Goal: Task Accomplishment & Management: Use online tool/utility

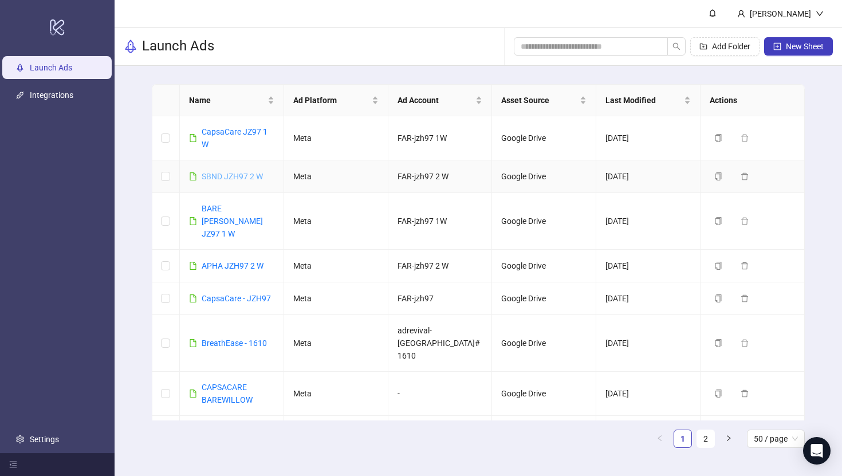
click at [224, 177] on link "SBND JZH97 2 W" at bounding box center [232, 176] width 61 height 9
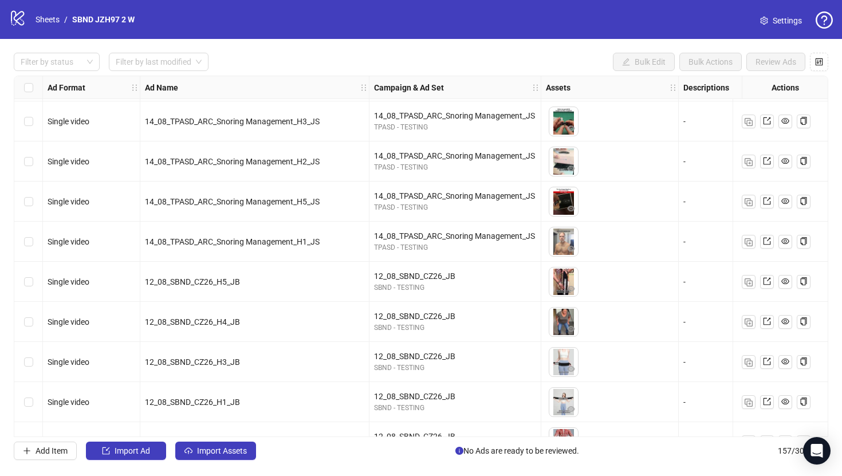
scroll to position [5960, 0]
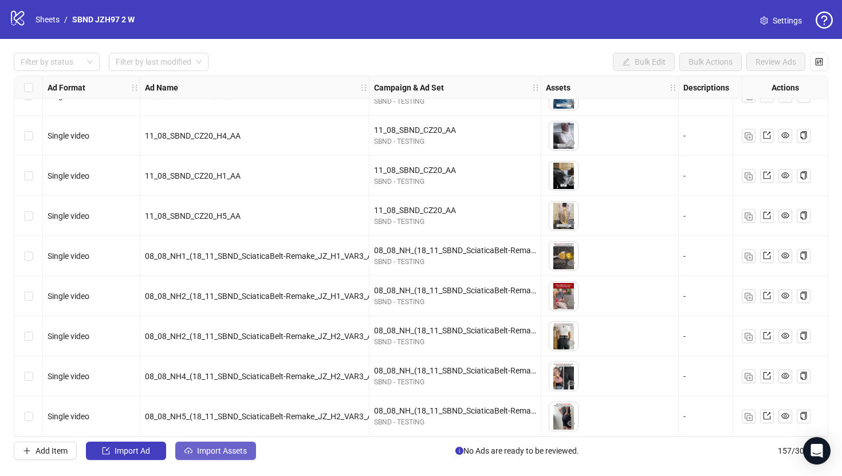
click at [236, 452] on span "Import Assets" at bounding box center [222, 450] width 50 height 9
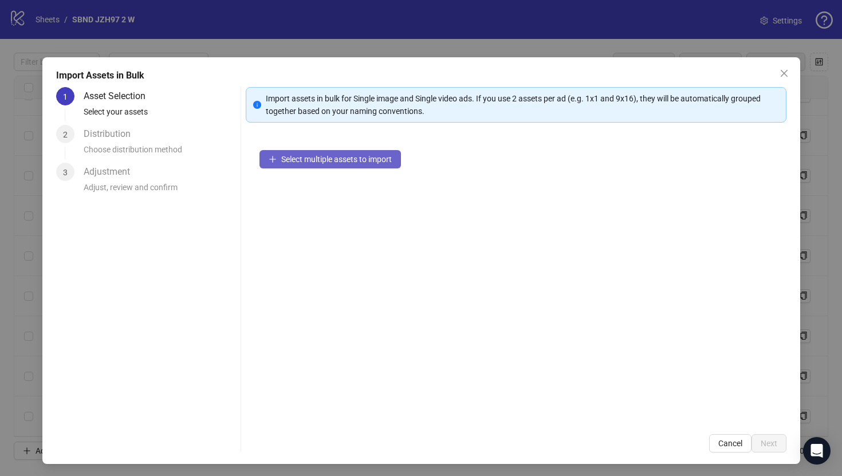
click at [352, 166] on button "Select multiple assets to import" at bounding box center [329, 159] width 141 height 18
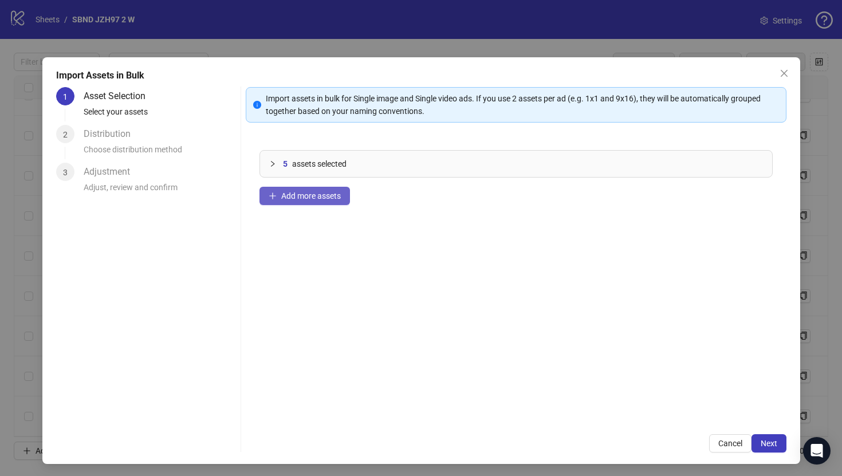
click at [330, 195] on span "Add more assets" at bounding box center [311, 195] width 60 height 9
click at [346, 199] on button "Add more assets" at bounding box center [304, 196] width 90 height 18
click at [358, 196] on div "15 assets selected Add more assets" at bounding box center [516, 278] width 541 height 284
click at [329, 194] on span "Add more assets" at bounding box center [311, 195] width 60 height 9
click at [784, 443] on button "Next" at bounding box center [768, 443] width 35 height 18
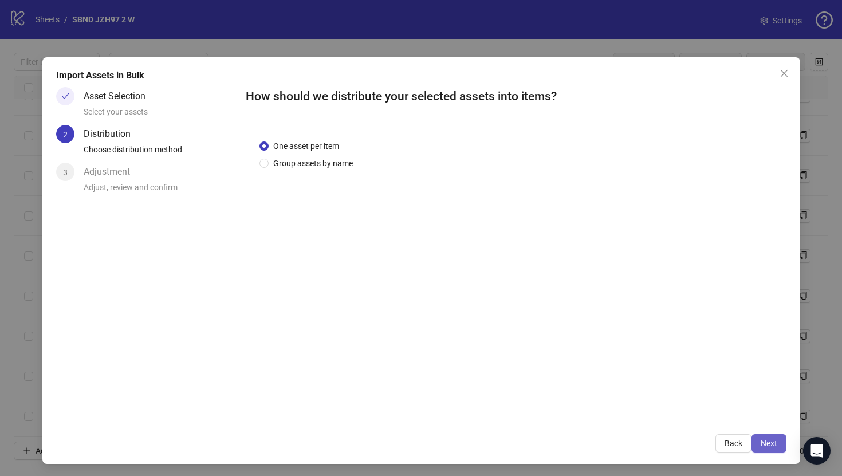
click at [775, 446] on span "Next" at bounding box center [768, 443] width 17 height 9
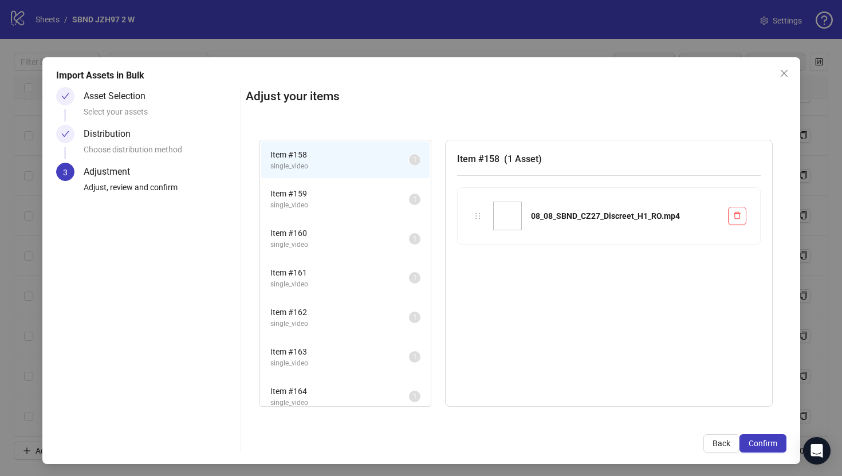
click at [775, 446] on span "Confirm" at bounding box center [762, 443] width 29 height 9
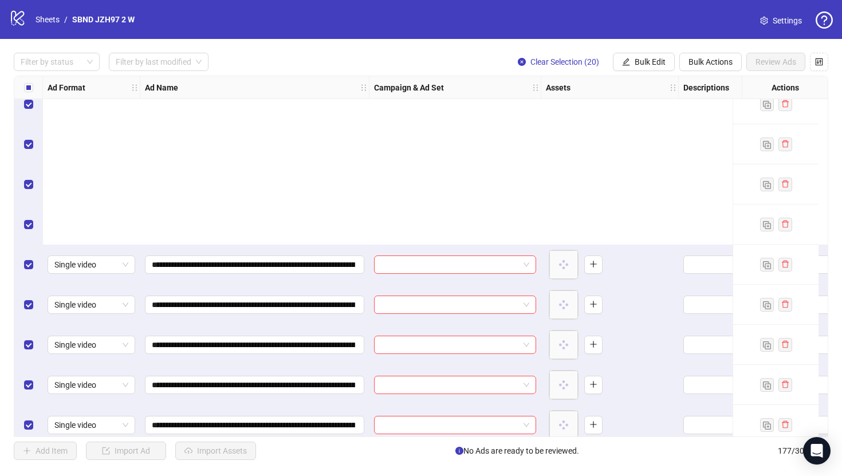
scroll to position [6762, 0]
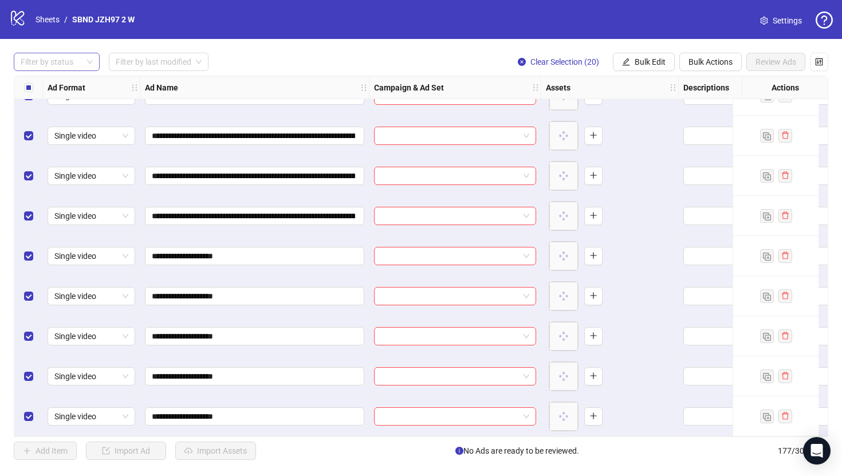
click at [57, 65] on div at bounding box center [50, 62] width 69 height 16
click at [58, 90] on div "Draft" at bounding box center [57, 85] width 68 height 13
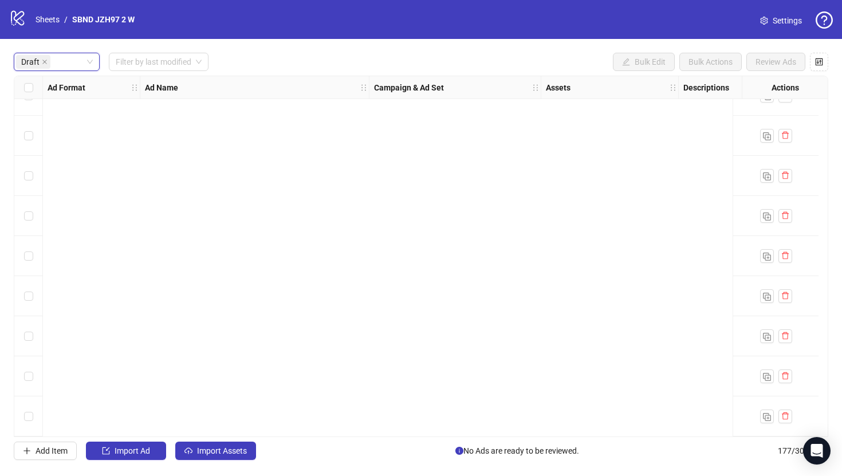
scroll to position [0, 0]
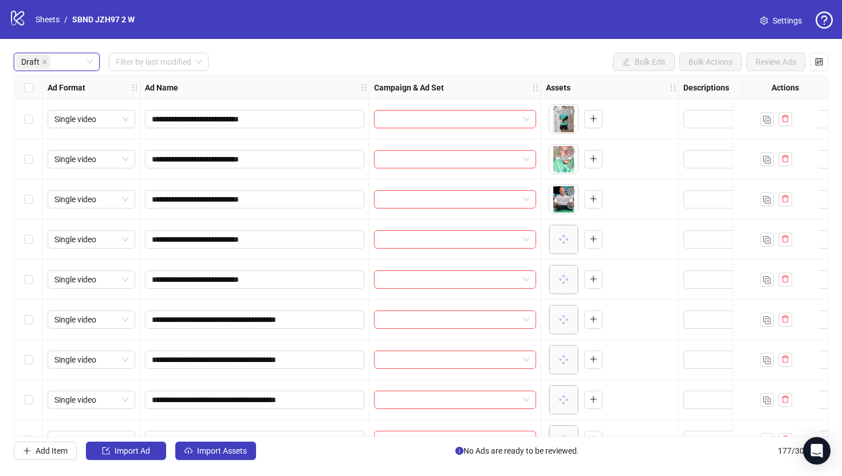
click at [37, 88] on div "Select all rows" at bounding box center [28, 87] width 29 height 23
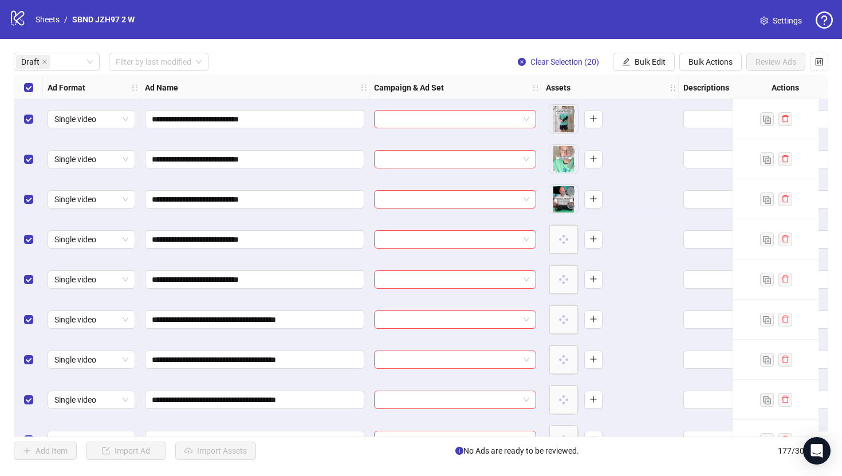
click at [37, 88] on div "Select all rows" at bounding box center [28, 87] width 29 height 23
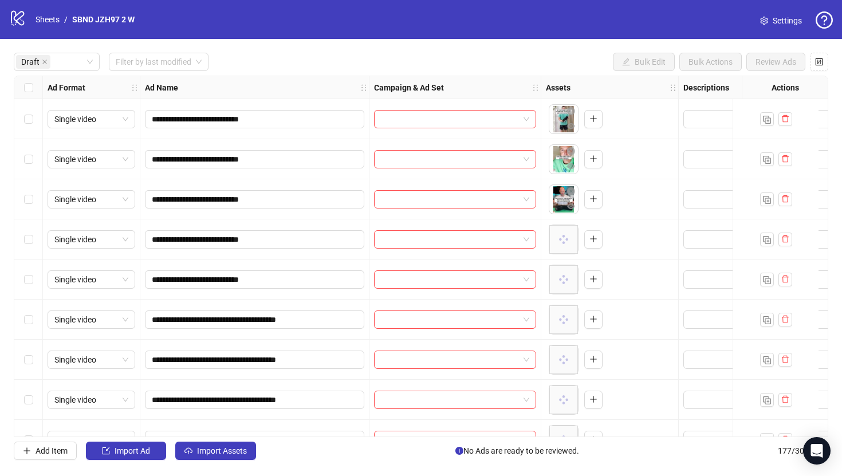
click at [39, 115] on div "Select row 1" at bounding box center [28, 119] width 29 height 40
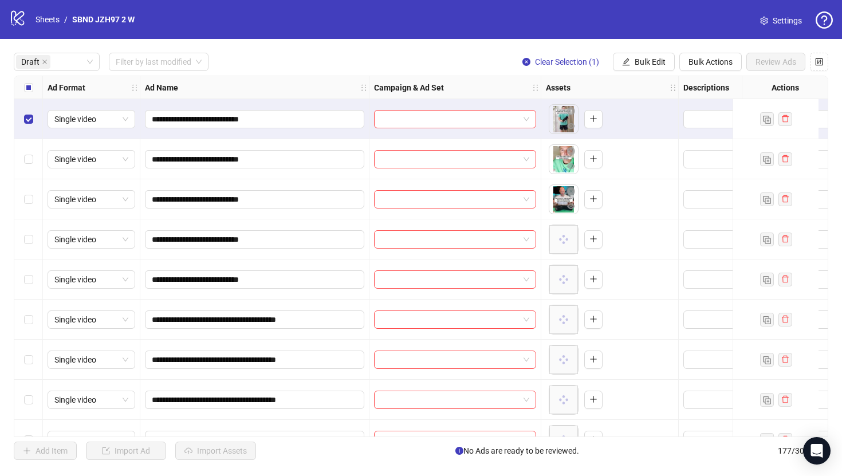
click at [35, 275] on div "Select row 5" at bounding box center [28, 279] width 29 height 40
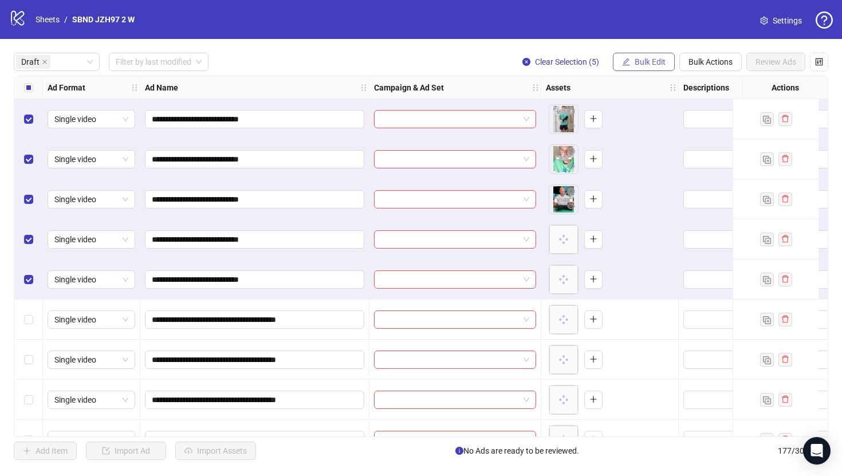
click at [643, 67] on button "Bulk Edit" at bounding box center [644, 62] width 62 height 18
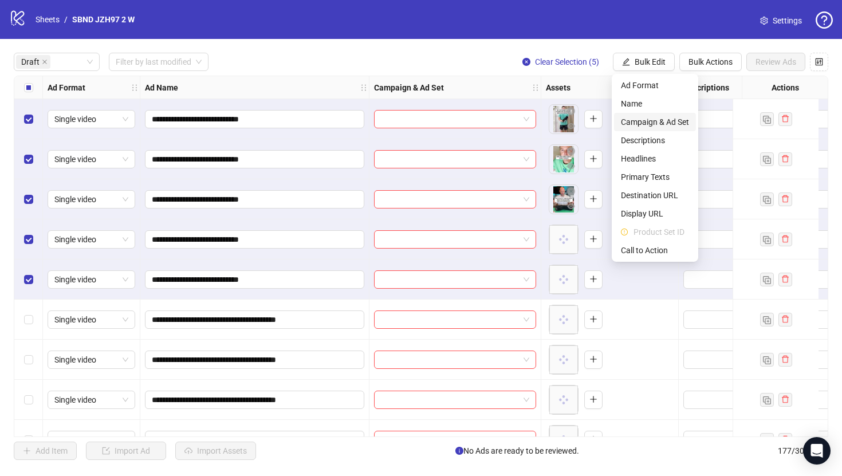
click at [654, 120] on span "Campaign & Ad Set" at bounding box center [655, 122] width 68 height 13
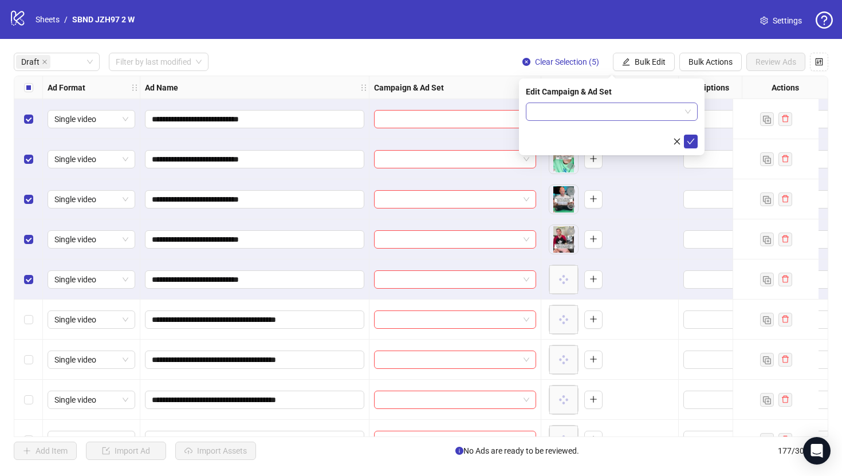
click at [628, 111] on input "search" at bounding box center [606, 111] width 148 height 17
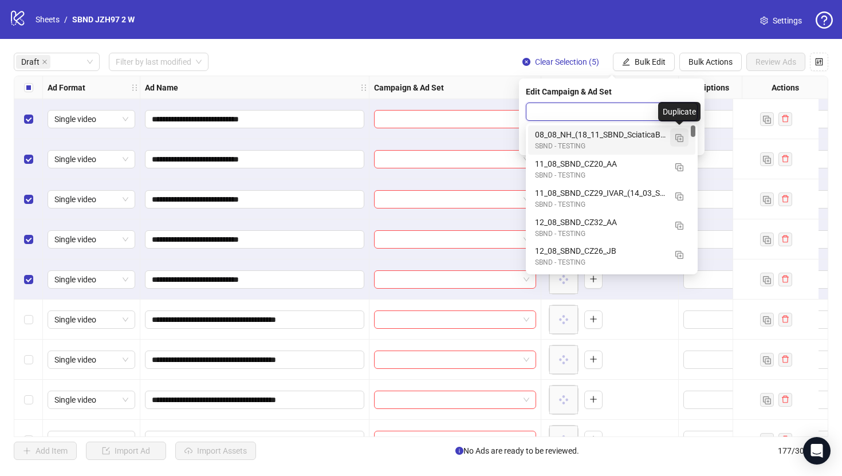
click at [674, 140] on button "button" at bounding box center [679, 137] width 18 height 18
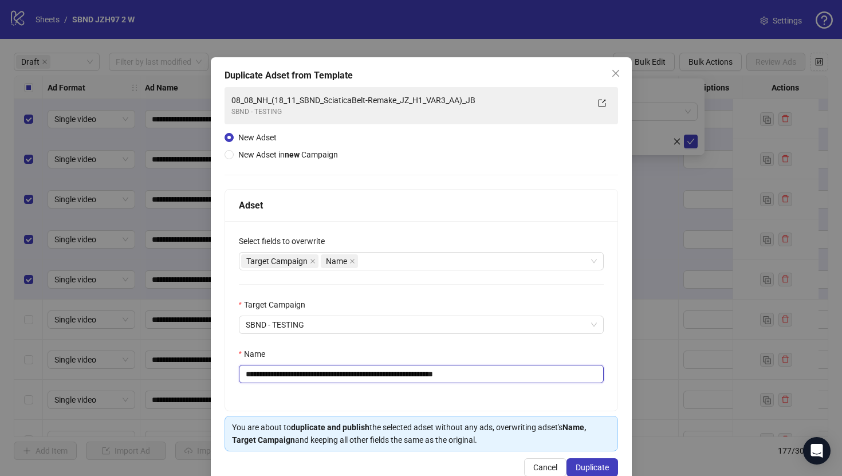
click at [484, 370] on input "**********" at bounding box center [421, 374] width 365 height 18
paste input "text"
type input "**********"
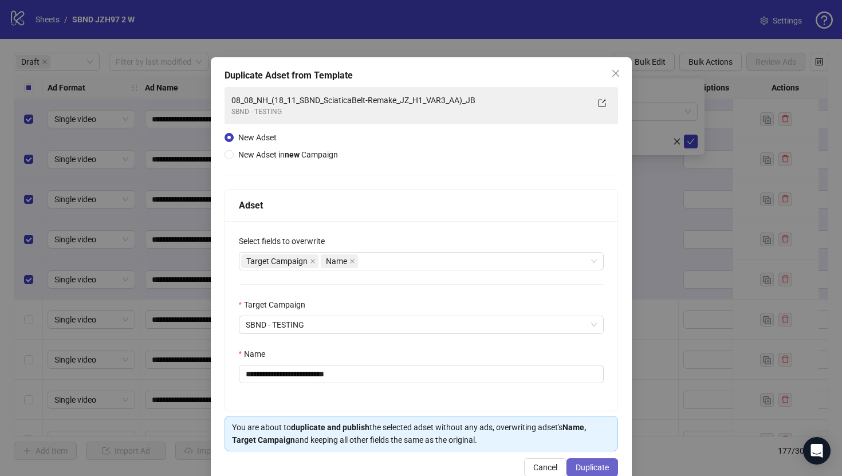
click at [586, 456] on button "Duplicate" at bounding box center [592, 467] width 52 height 18
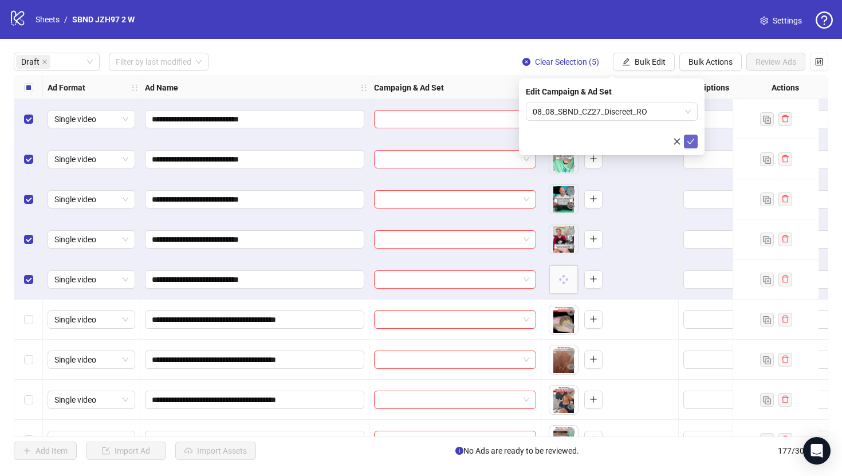
click at [688, 142] on icon "check" at bounding box center [691, 141] width 8 height 8
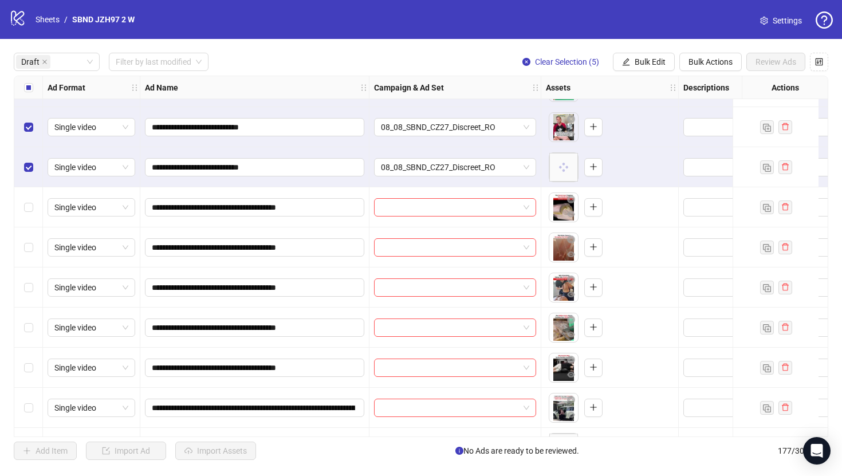
scroll to position [120, 0]
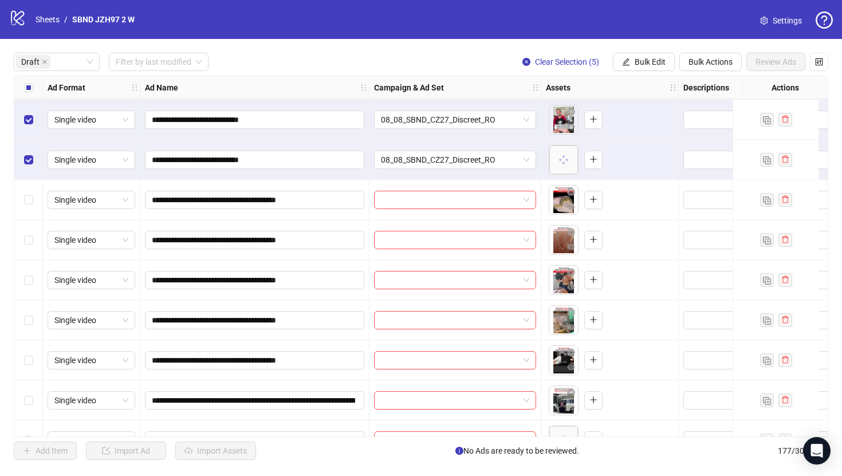
click at [33, 92] on div "Select all rows" at bounding box center [28, 87] width 29 height 23
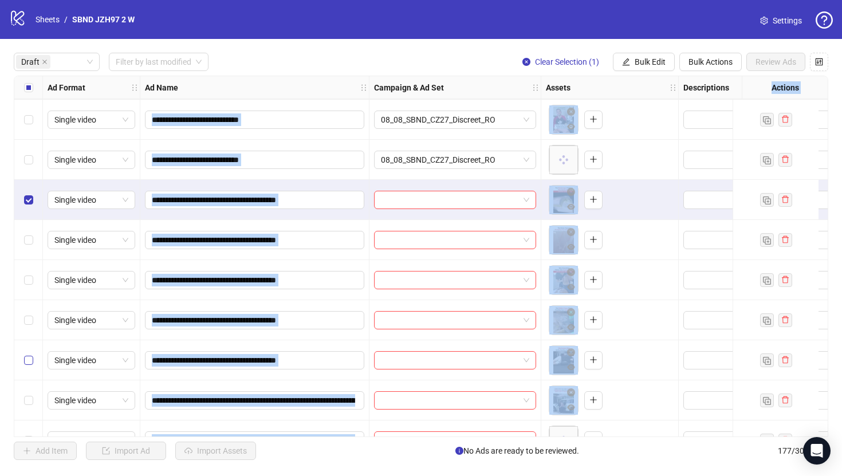
click at [27, 355] on label "Select row 10" at bounding box center [28, 360] width 9 height 13
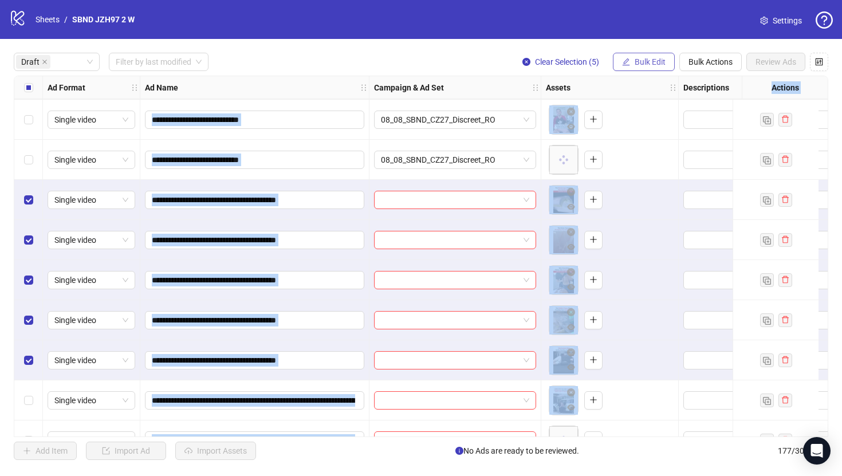
click at [635, 65] on span "Bulk Edit" at bounding box center [649, 61] width 31 height 9
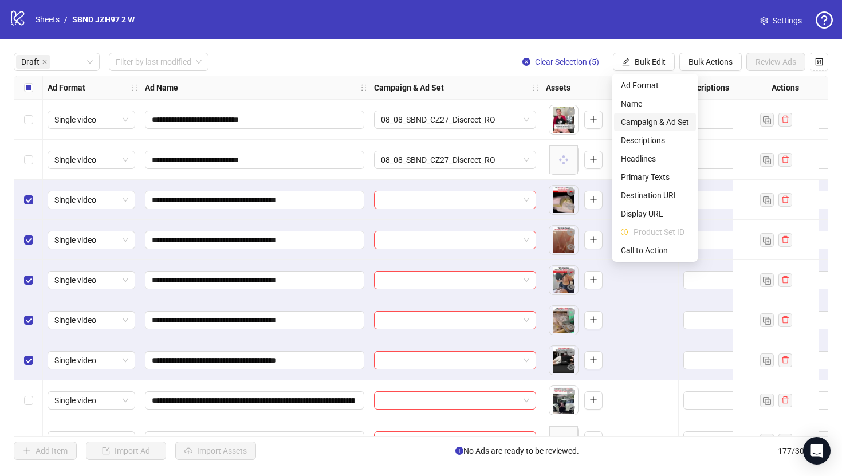
click at [641, 123] on span "Campaign & Ad Set" at bounding box center [655, 122] width 68 height 13
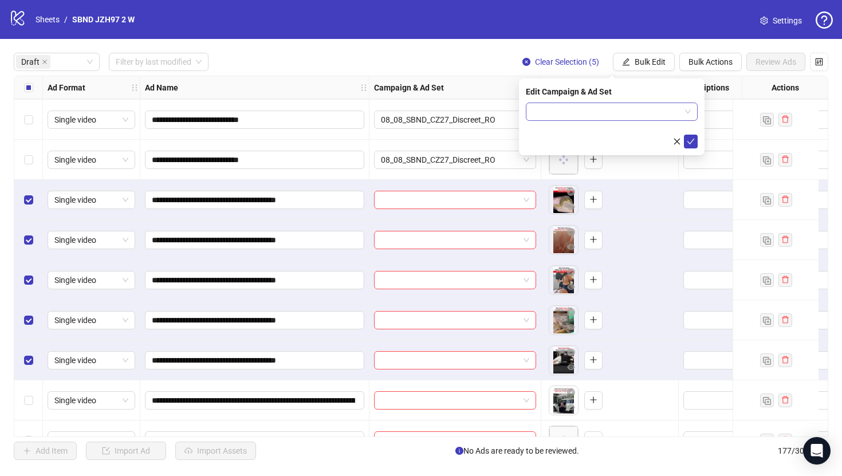
click at [616, 109] on input "search" at bounding box center [606, 111] width 148 height 17
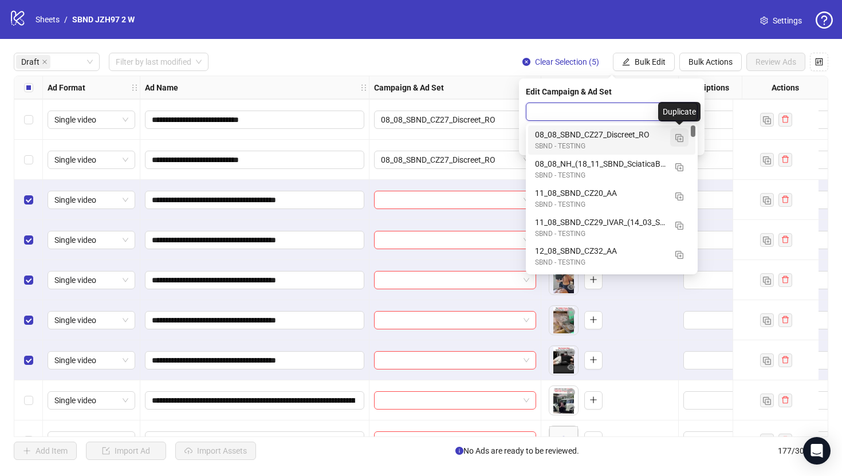
click at [678, 131] on button "button" at bounding box center [679, 137] width 18 height 18
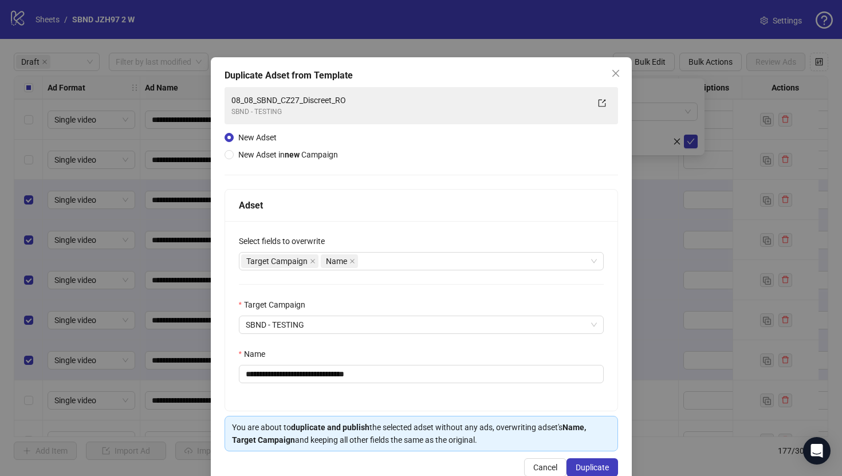
scroll to position [26, 0]
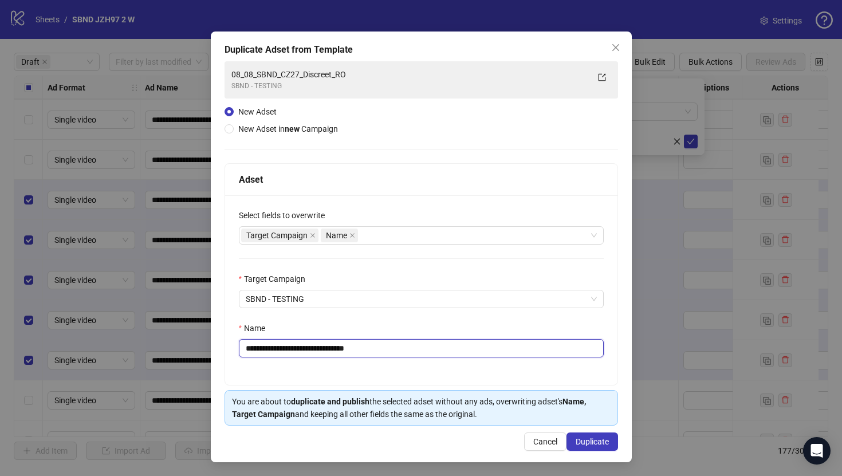
click at [500, 347] on input "**********" at bounding box center [421, 348] width 365 height 18
paste input "******"
type input "**********"
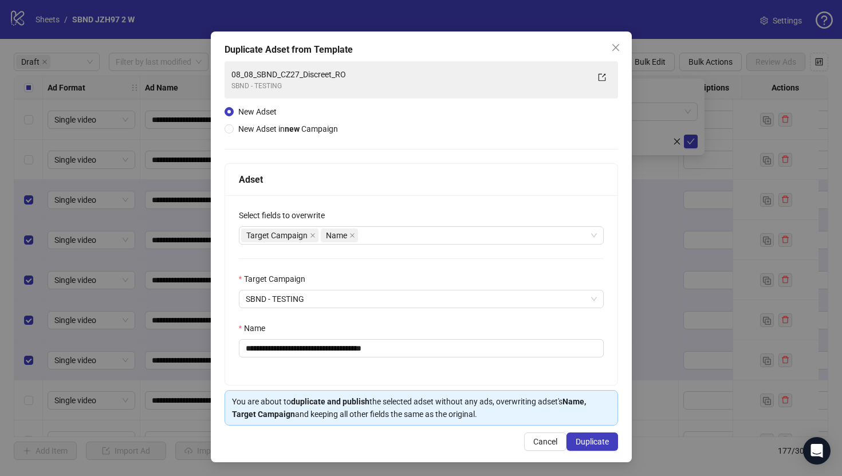
click at [586, 428] on div "**********" at bounding box center [421, 246] width 421 height 431
click at [586, 431] on div "**********" at bounding box center [421, 246] width 421 height 431
click at [586, 433] on button "Duplicate" at bounding box center [592, 441] width 52 height 18
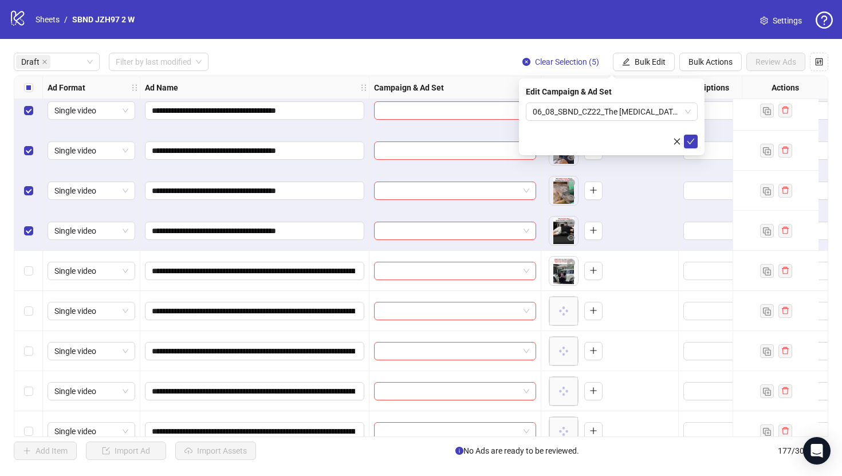
scroll to position [284, 0]
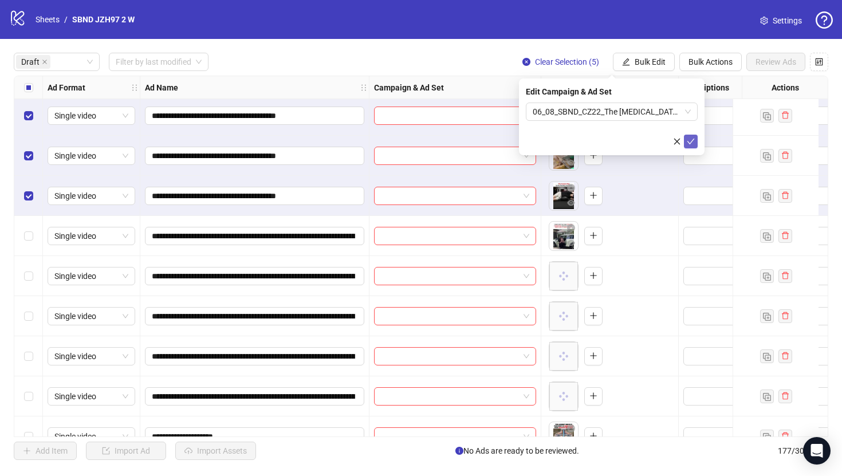
click at [692, 136] on button "submit" at bounding box center [691, 142] width 14 height 14
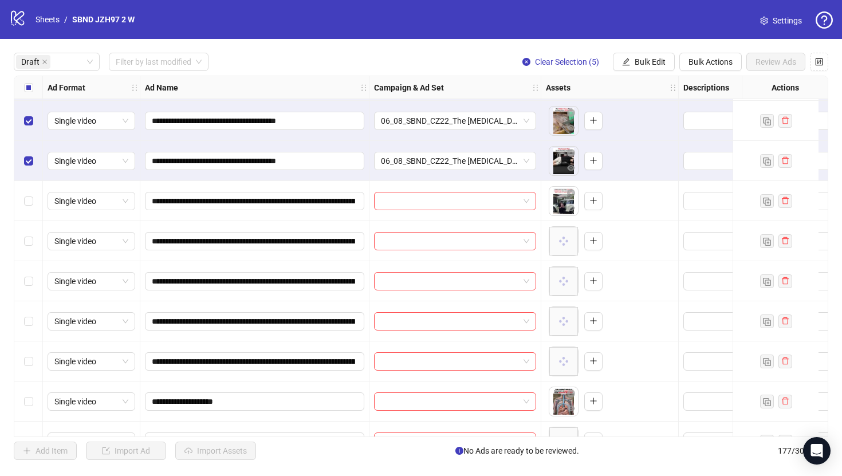
click at [27, 94] on div "Select all rows" at bounding box center [28, 87] width 29 height 23
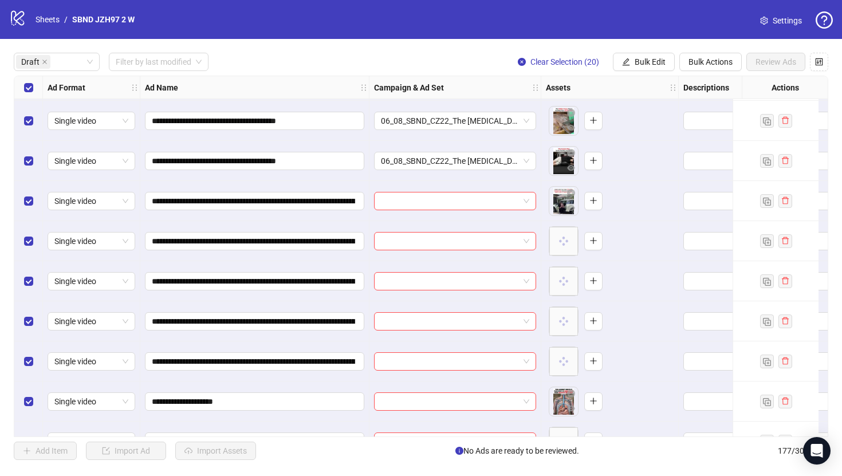
click at [27, 94] on div "Select all rows" at bounding box center [28, 87] width 29 height 23
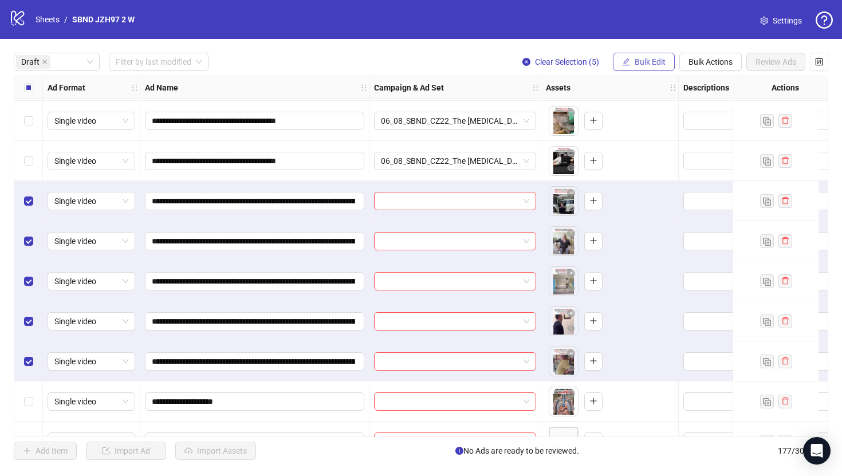
click at [662, 58] on span "Bulk Edit" at bounding box center [649, 61] width 31 height 9
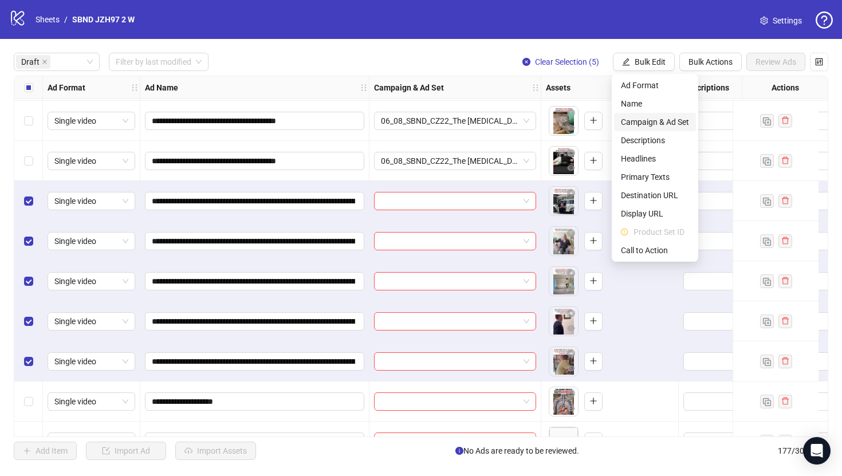
click at [676, 126] on span "Campaign & Ad Set" at bounding box center [655, 122] width 68 height 13
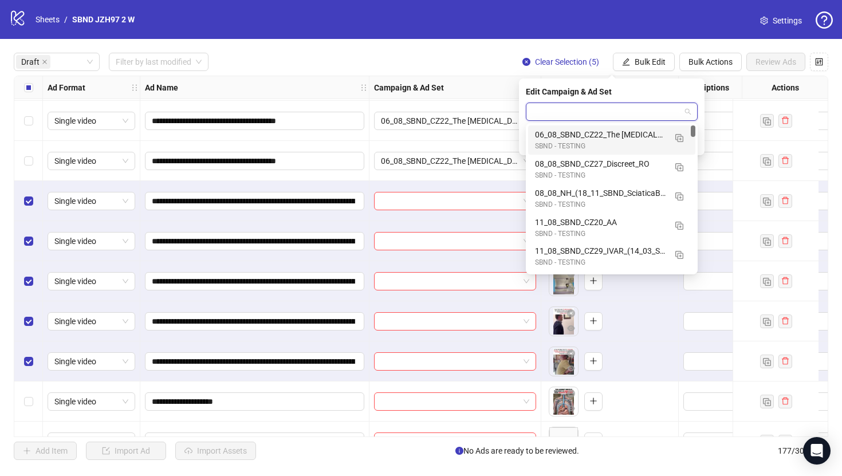
click at [642, 112] on input "search" at bounding box center [606, 111] width 148 height 17
click at [683, 140] on img "button" at bounding box center [679, 138] width 8 height 8
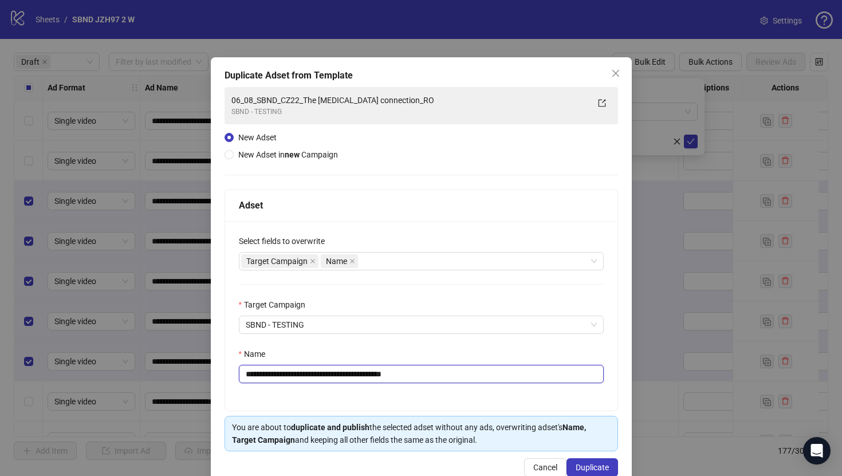
click at [506, 372] on input "**********" at bounding box center [421, 374] width 365 height 18
paste input "**********"
type input "**********"
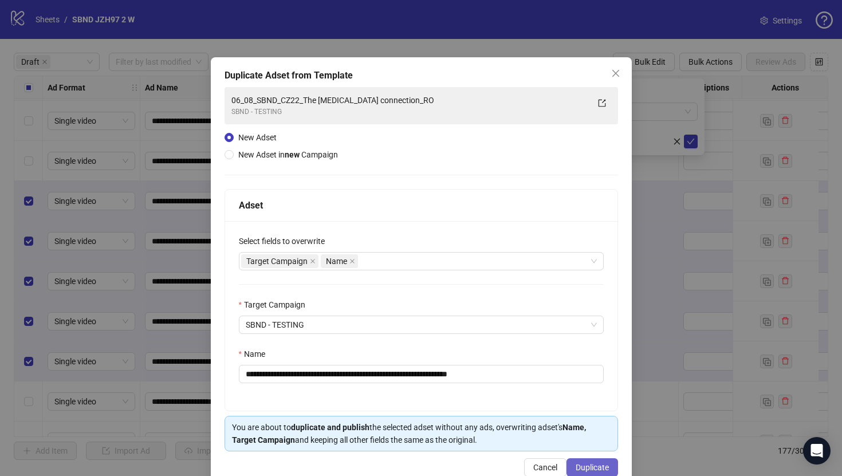
click at [577, 456] on span "Duplicate" at bounding box center [591, 467] width 33 height 9
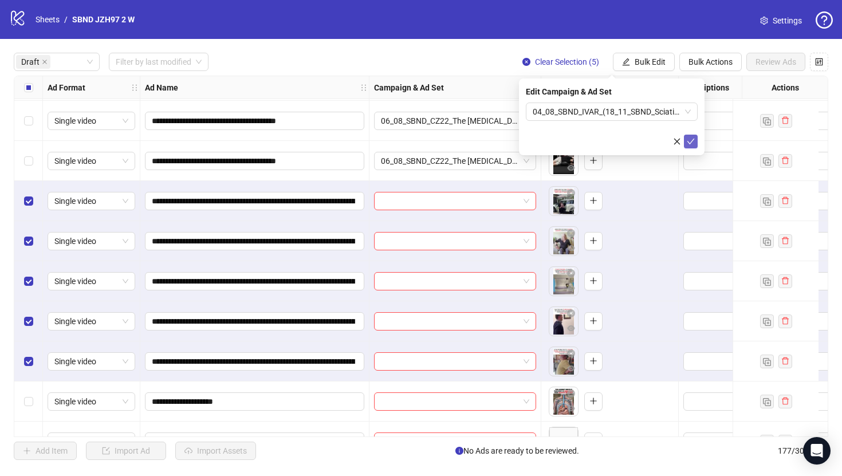
click at [692, 141] on icon "check" at bounding box center [691, 141] width 8 height 8
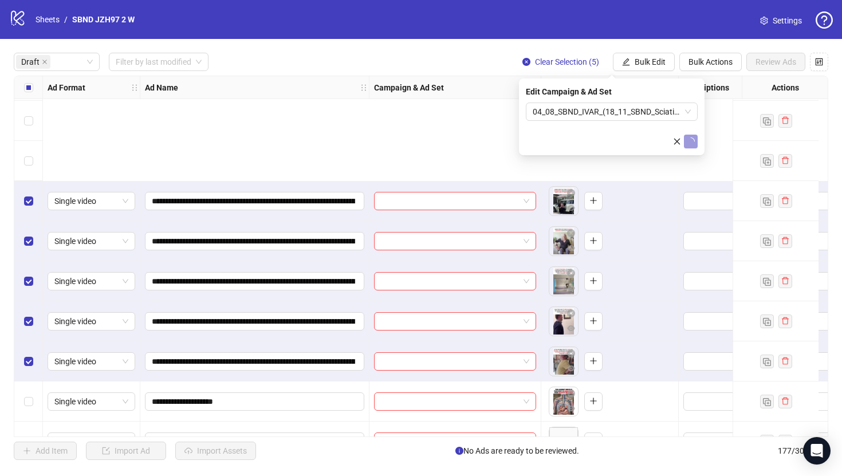
scroll to position [469, 0]
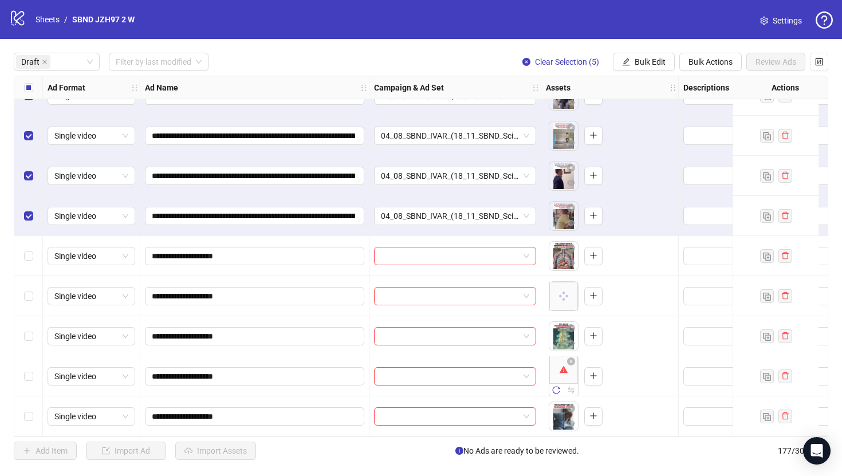
click at [19, 93] on div "Select all rows" at bounding box center [28, 87] width 29 height 23
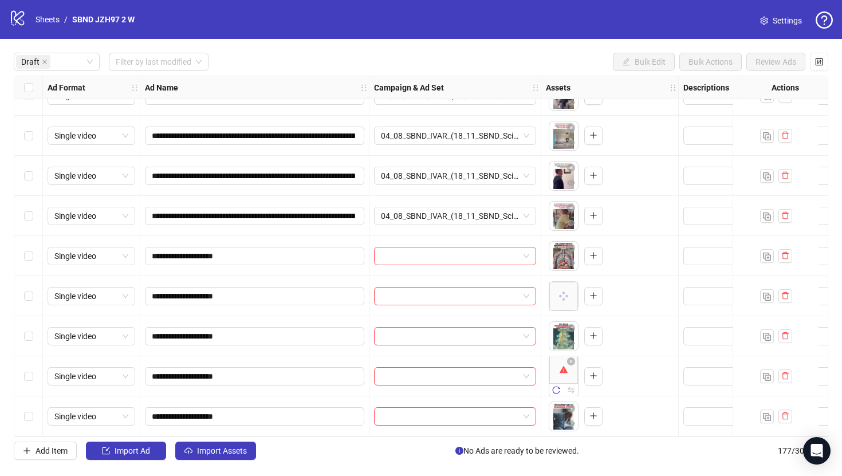
click at [29, 242] on div "Select row 16" at bounding box center [28, 256] width 29 height 40
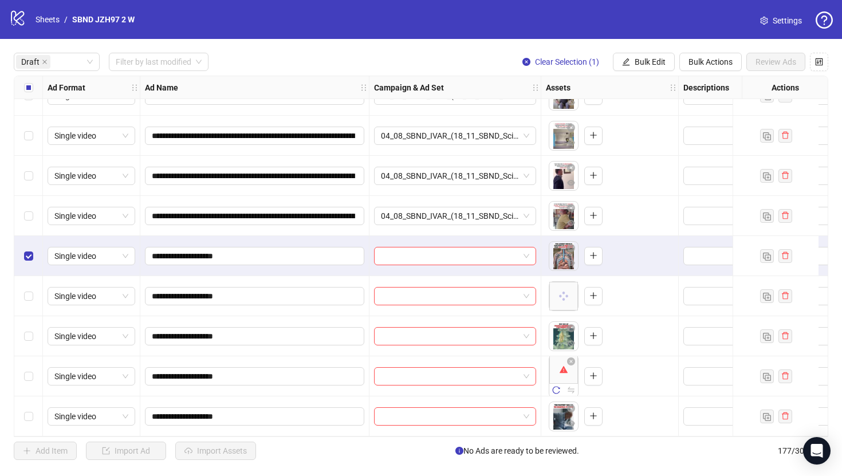
click at [35, 403] on div "Select row 20" at bounding box center [28, 416] width 29 height 40
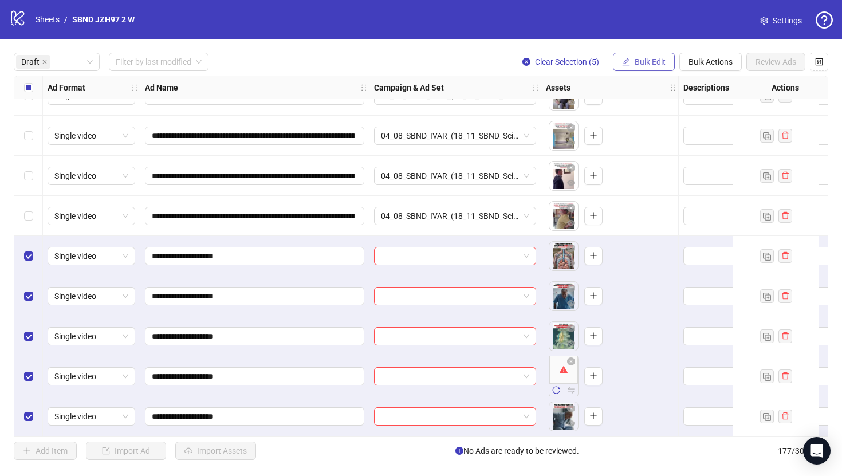
click at [661, 58] on span "Bulk Edit" at bounding box center [649, 61] width 31 height 9
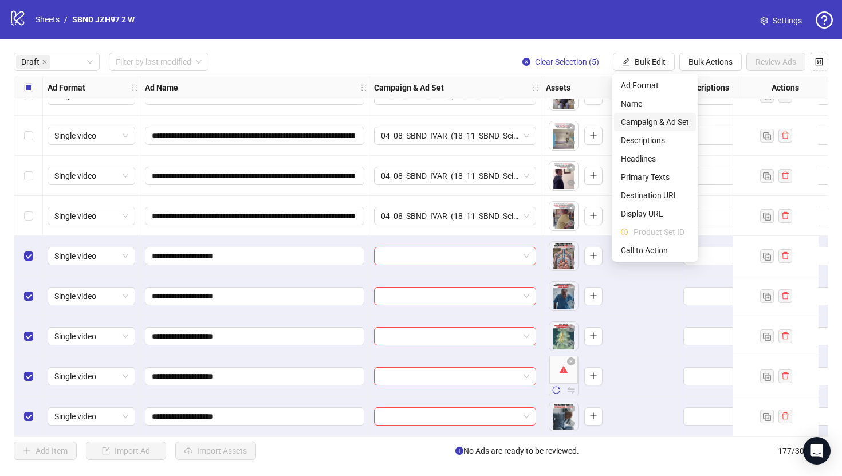
click at [671, 119] on span "Campaign & Ad Set" at bounding box center [655, 122] width 68 height 13
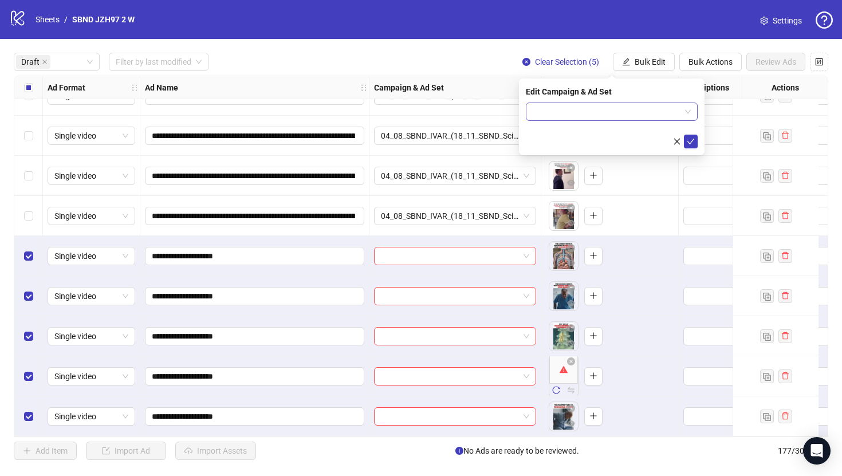
click at [626, 102] on div at bounding box center [612, 111] width 172 height 18
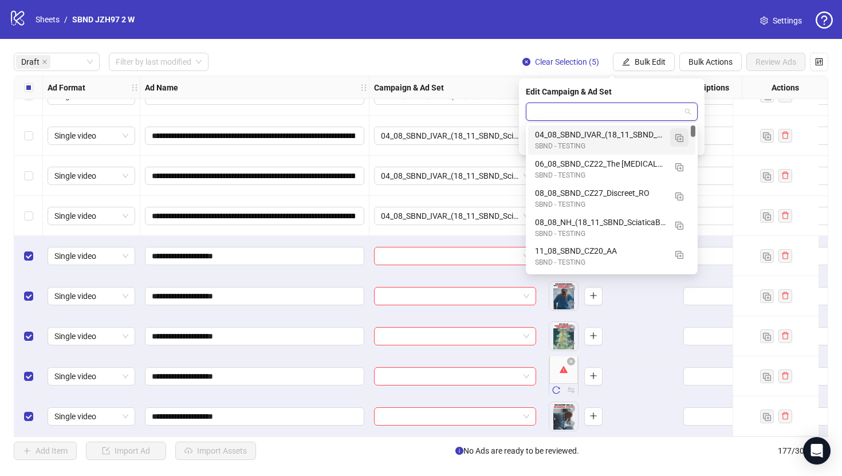
click at [682, 143] on button "button" at bounding box center [679, 137] width 18 height 18
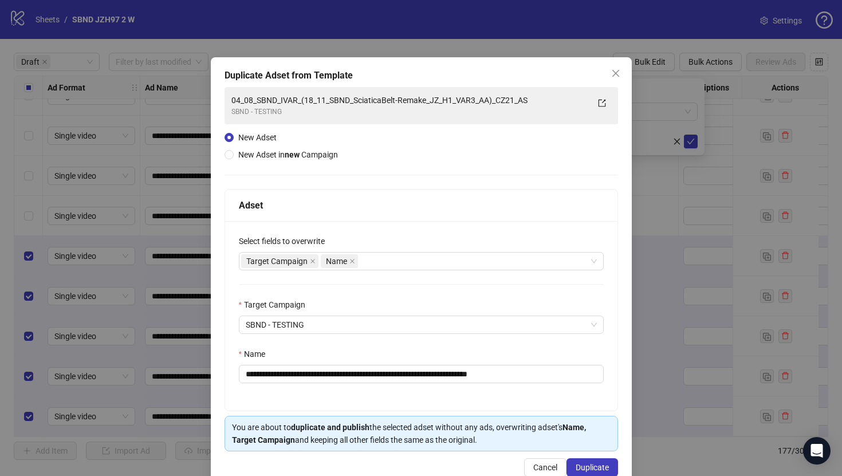
click at [480, 365] on div "**********" at bounding box center [421, 374] width 365 height 18
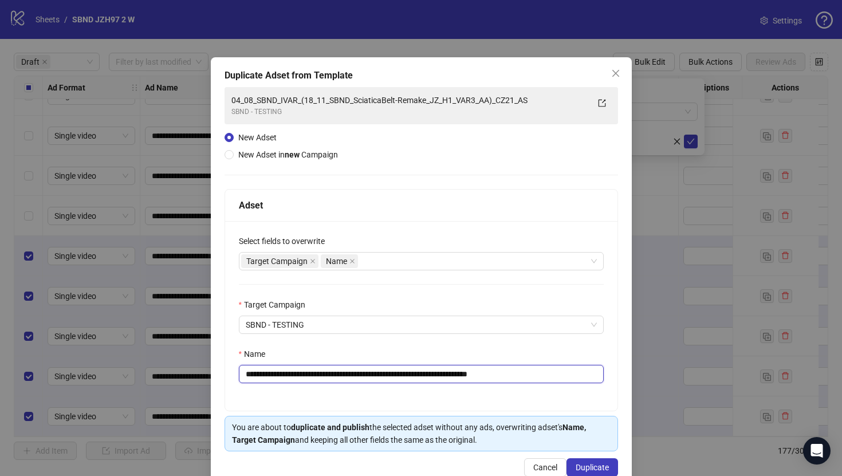
click at [483, 373] on input "**********" at bounding box center [421, 374] width 365 height 18
paste input "text"
type input "**********"
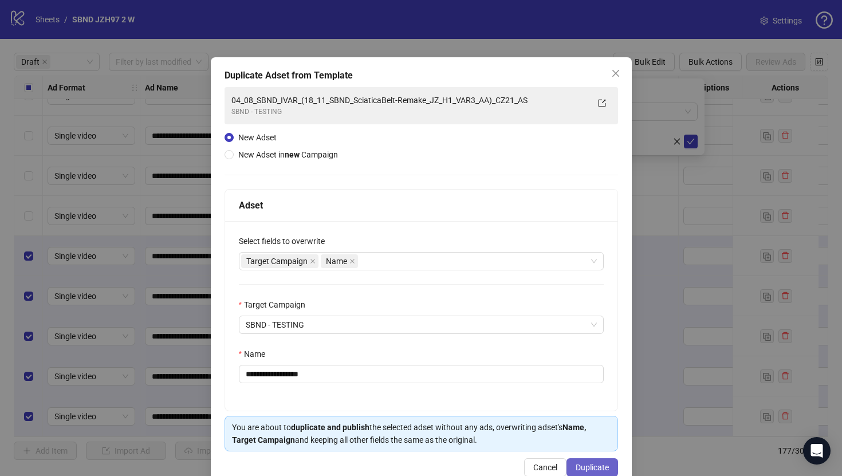
click at [582, 456] on span "Duplicate" at bounding box center [591, 467] width 33 height 9
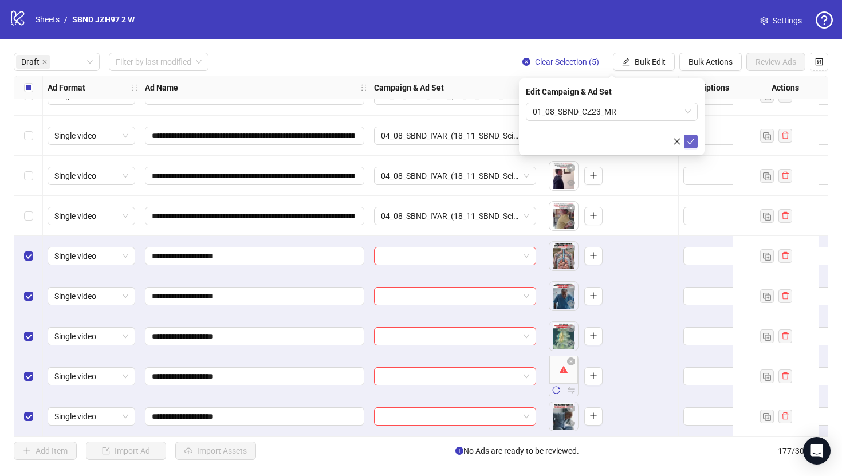
click at [689, 138] on icon "check" at bounding box center [691, 141] width 8 height 8
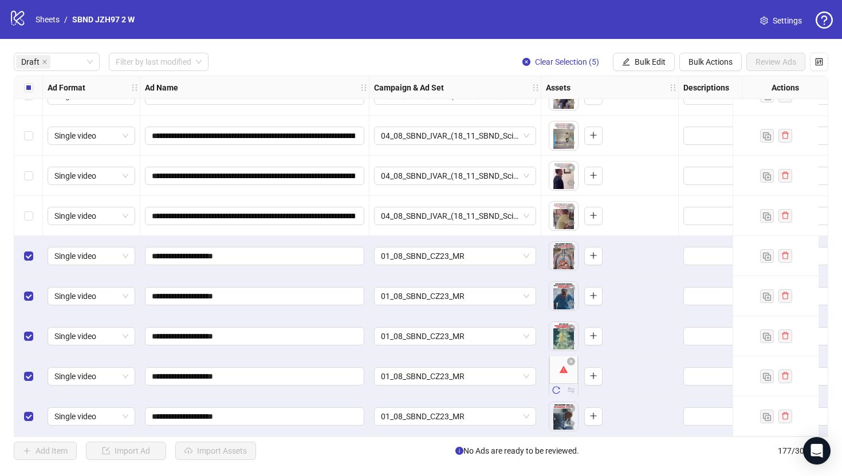
click at [548, 399] on div "To pick up a draggable item, press the space bar. While dragging, use the arrow…" at bounding box center [610, 416] width 128 height 35
click at [555, 390] on button "button" at bounding box center [556, 391] width 14 height 14
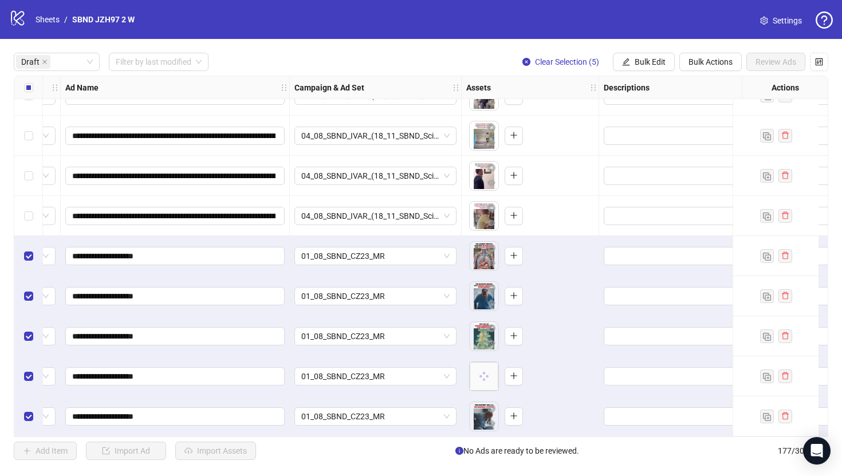
scroll to position [469, 98]
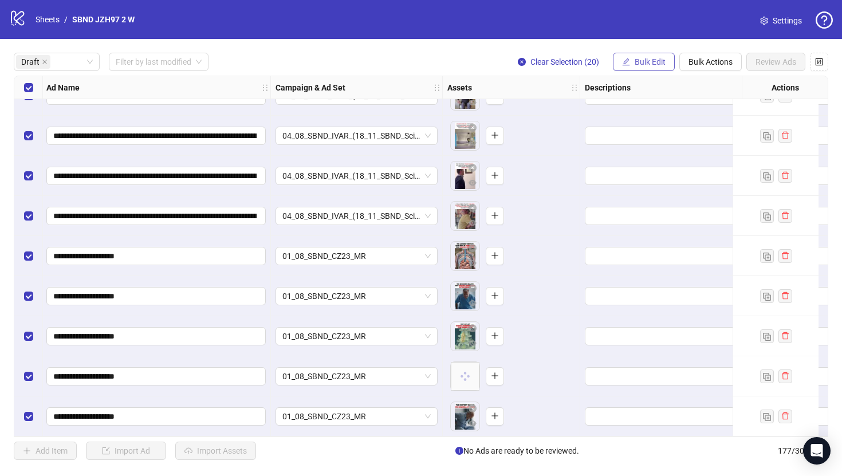
click at [637, 62] on span "Bulk Edit" at bounding box center [649, 61] width 31 height 9
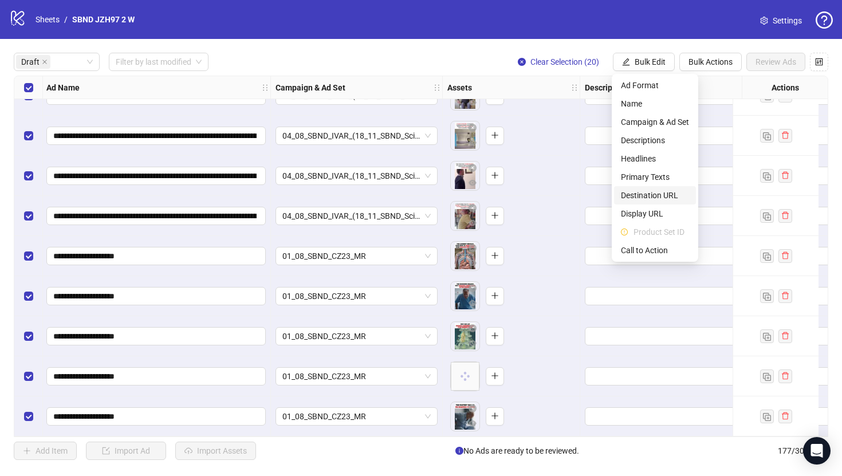
click at [660, 194] on span "Destination URL" at bounding box center [655, 195] width 68 height 13
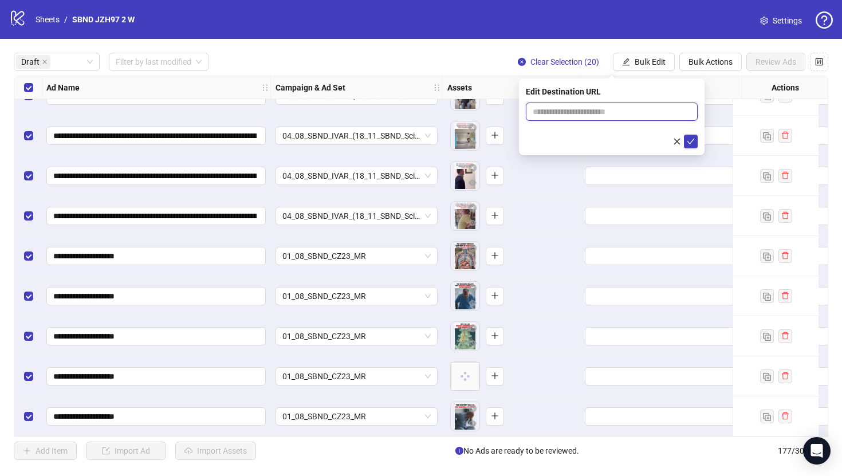
click at [579, 113] on input "text" at bounding box center [606, 111] width 149 height 13
paste input "**********"
type input "**********"
click at [692, 140] on icon "check" at bounding box center [690, 142] width 7 height 6
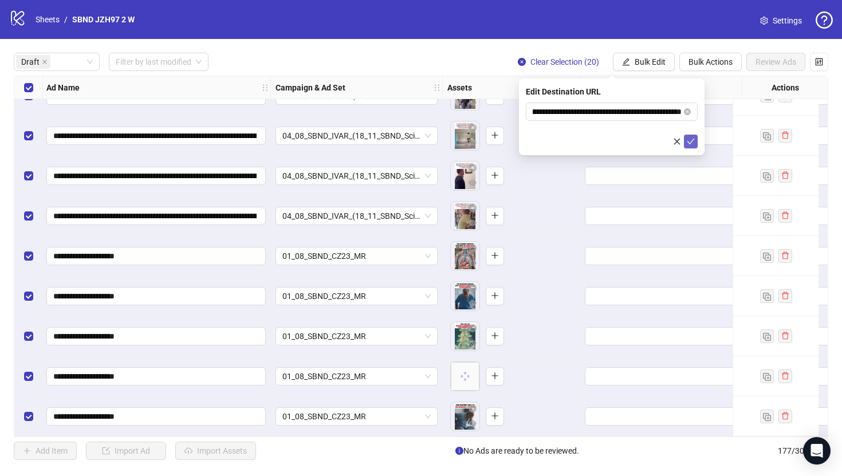
scroll to position [0, 0]
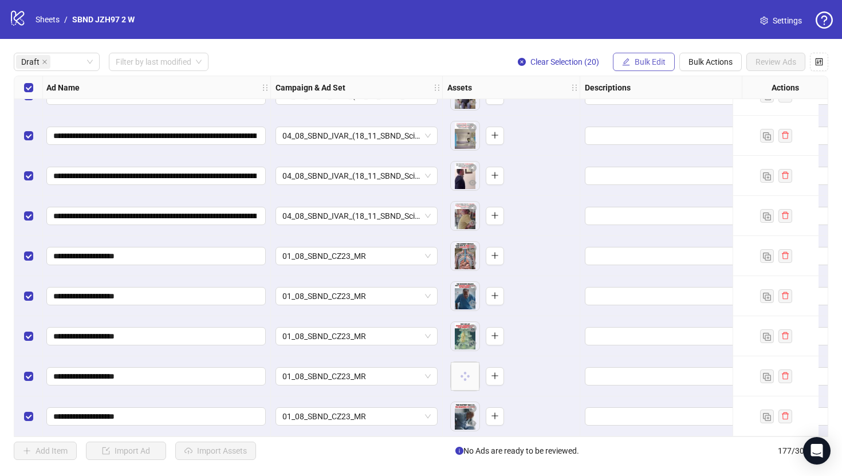
click at [640, 65] on span "Bulk Edit" at bounding box center [649, 61] width 31 height 9
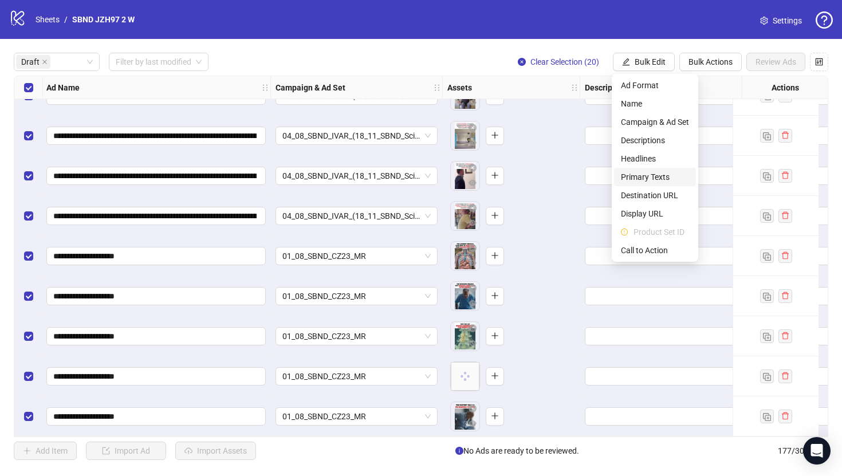
click at [648, 179] on span "Primary Texts" at bounding box center [655, 177] width 68 height 13
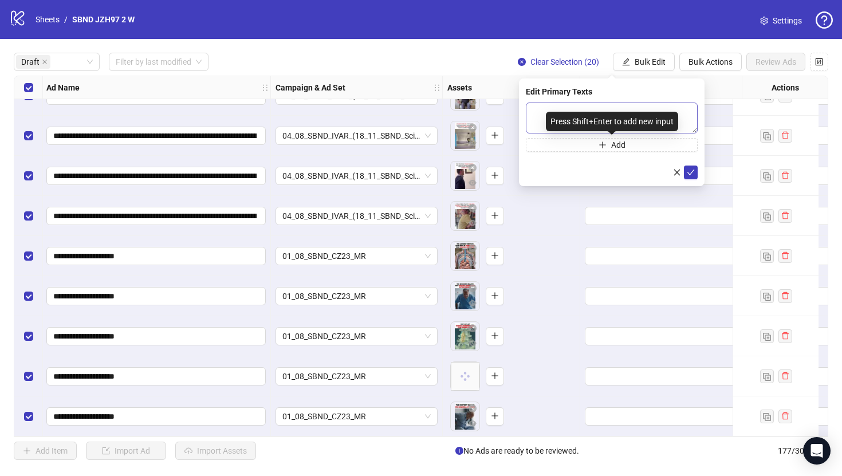
click at [595, 119] on div "Press Shift+Enter to add new input" at bounding box center [612, 121] width 132 height 19
click at [595, 109] on textarea at bounding box center [612, 117] width 172 height 31
paste textarea "**********"
type textarea "**********"
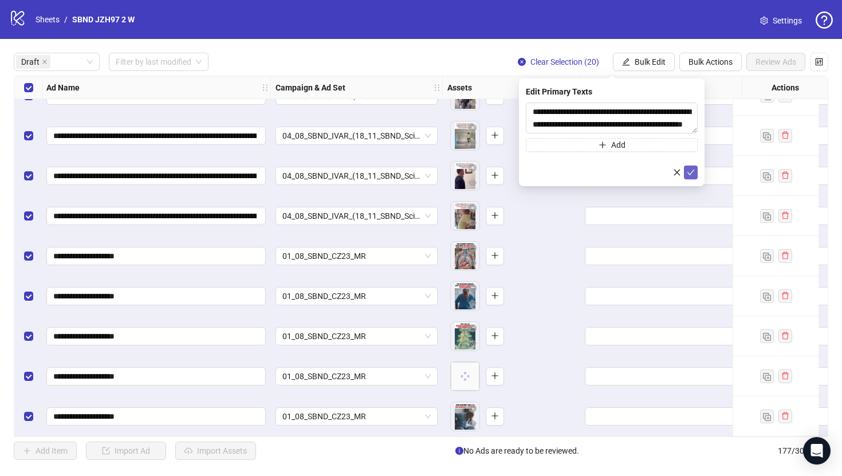
click at [690, 172] on icon "check" at bounding box center [690, 172] width 7 height 6
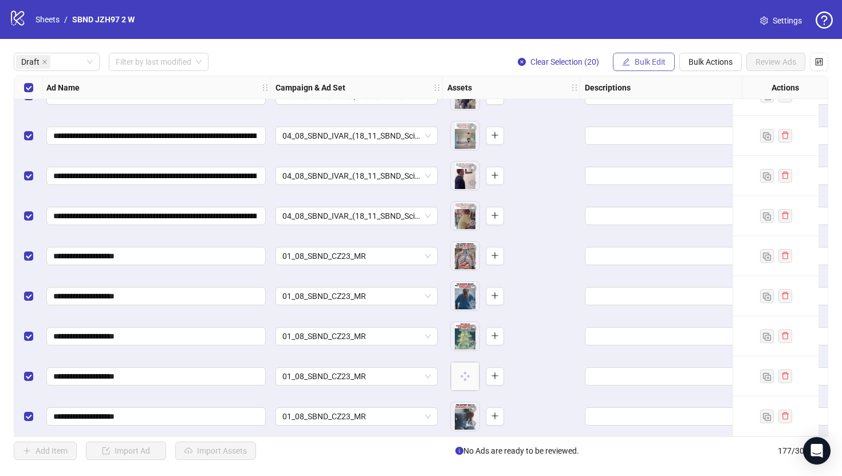
click at [656, 69] on button "Bulk Edit" at bounding box center [644, 62] width 62 height 18
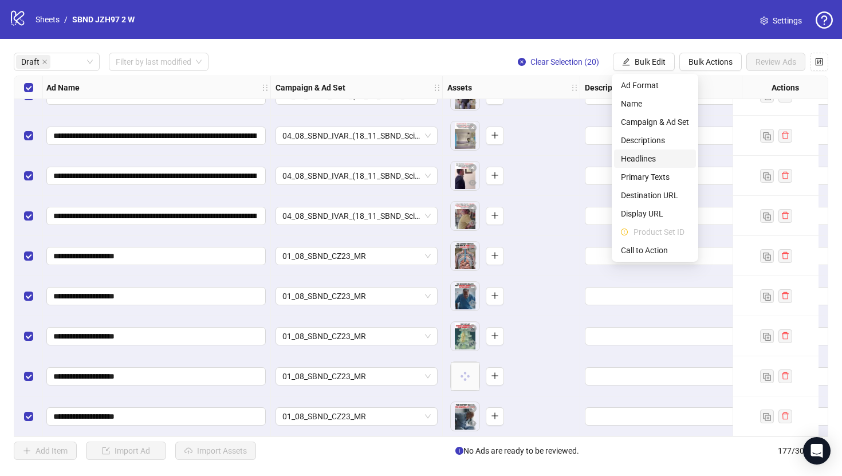
click at [654, 155] on span "Headlines" at bounding box center [655, 158] width 68 height 13
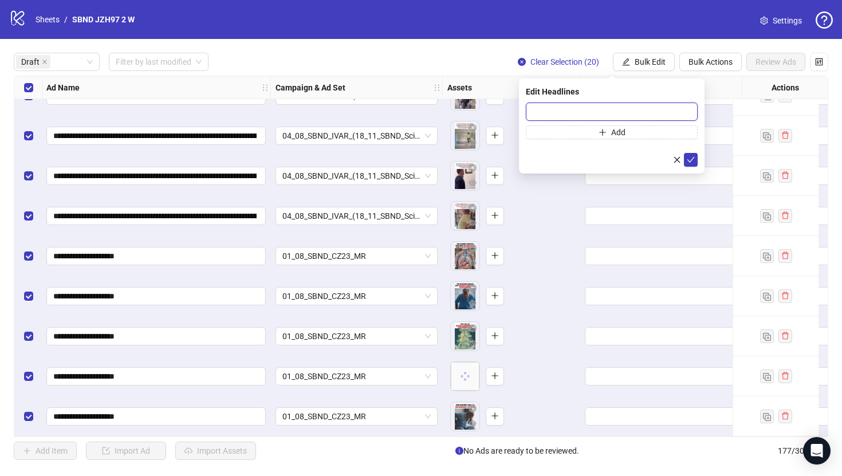
click at [613, 114] on input "text" at bounding box center [612, 111] width 172 height 18
paste input "**********"
type input "**********"
click at [699, 163] on div "**********" at bounding box center [612, 125] width 186 height 95
click at [694, 162] on icon "check" at bounding box center [691, 160] width 8 height 8
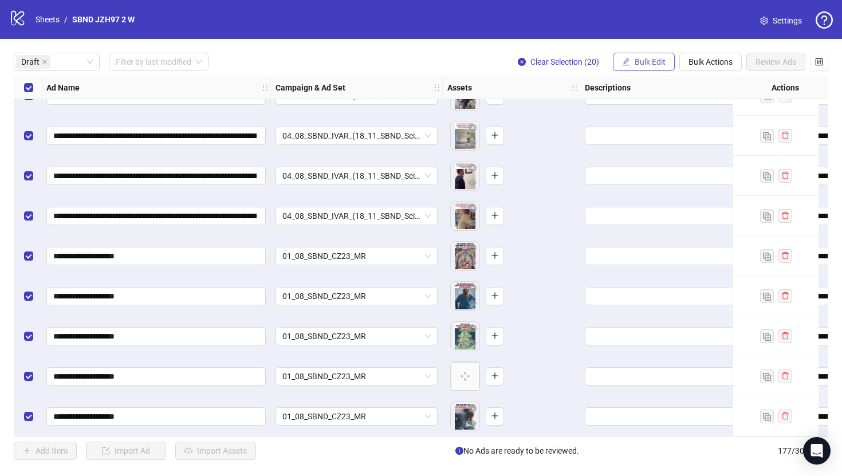
click at [639, 66] on span "Bulk Edit" at bounding box center [649, 61] width 31 height 9
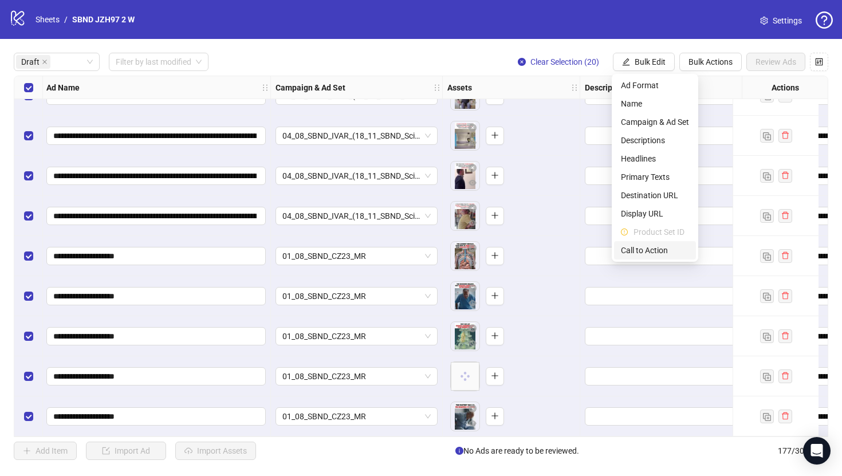
click at [638, 251] on span "Call to Action" at bounding box center [655, 250] width 68 height 13
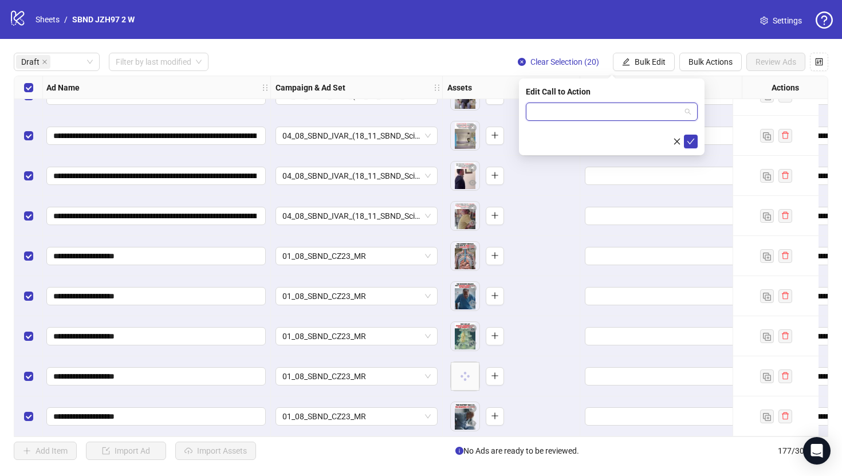
click at [586, 110] on input "search" at bounding box center [606, 111] width 148 height 17
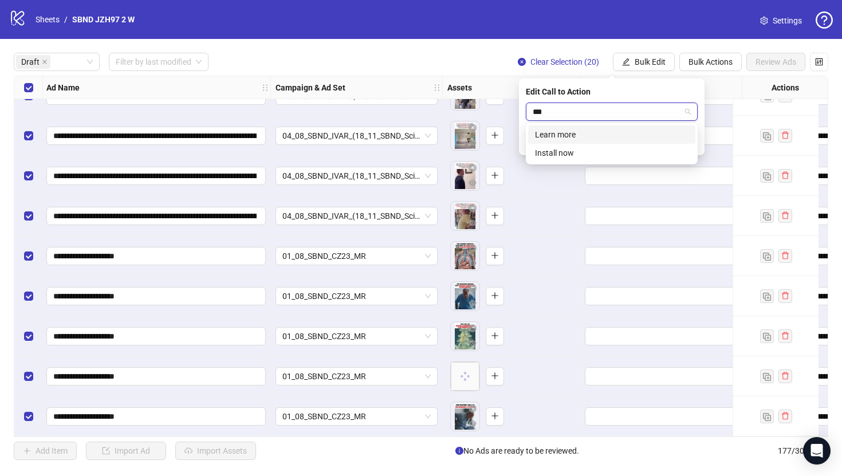
type input "****"
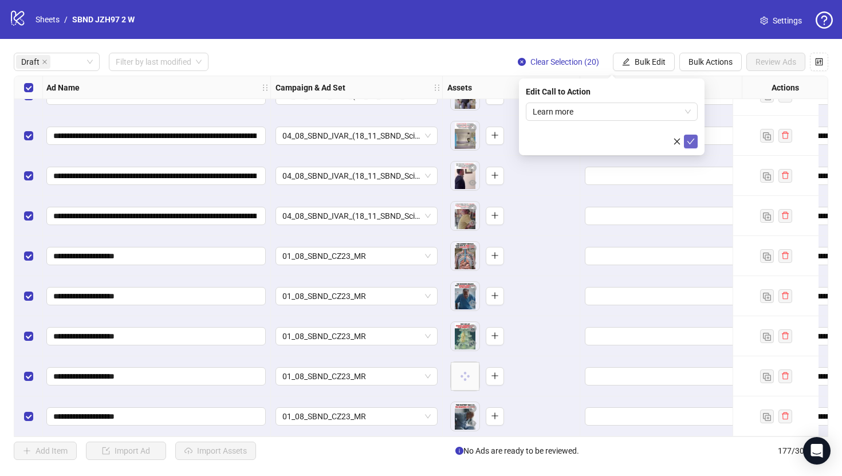
click at [695, 141] on button "submit" at bounding box center [691, 142] width 14 height 14
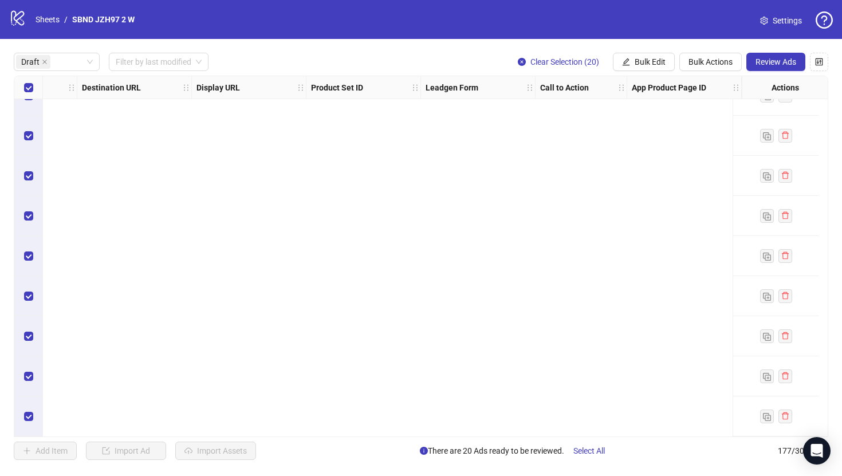
scroll to position [0, 1068]
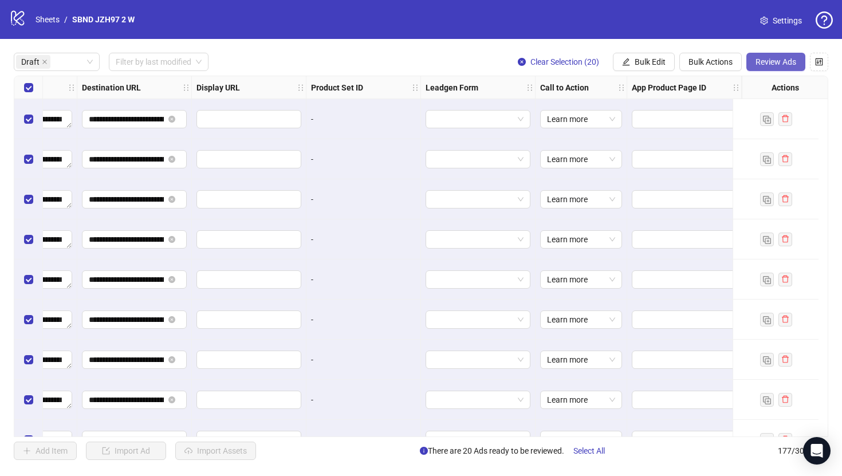
click at [762, 70] on button "Review Ads" at bounding box center [775, 62] width 59 height 18
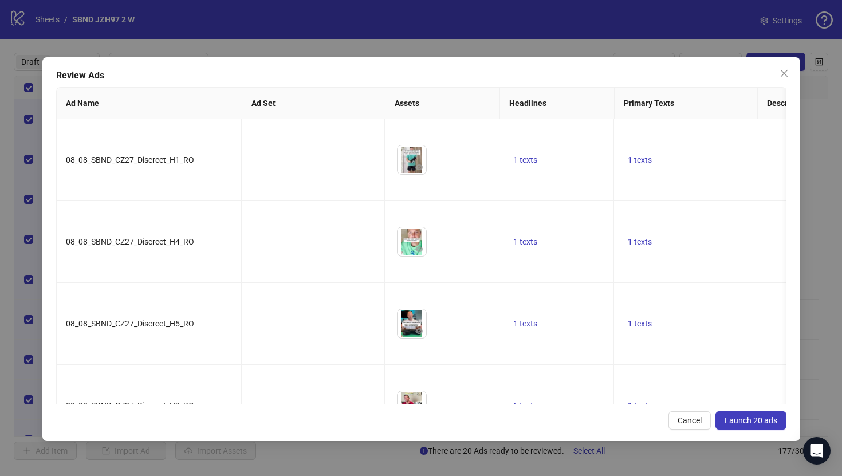
click at [756, 419] on span "Launch 20 ads" at bounding box center [750, 420] width 53 height 9
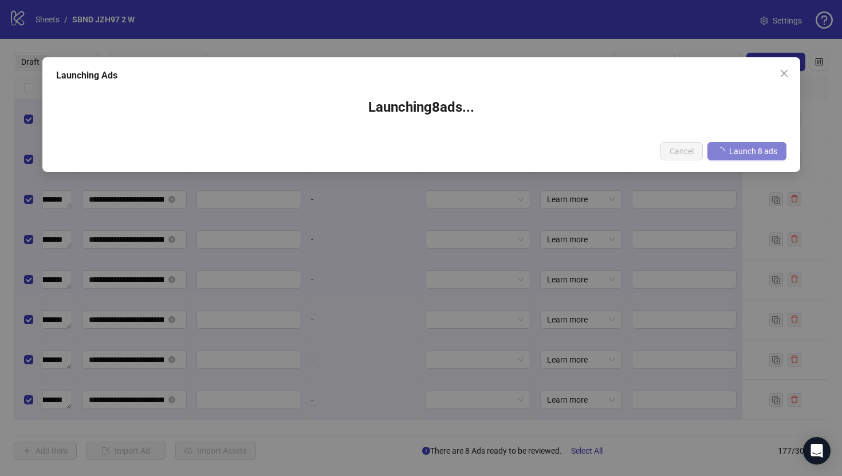
scroll to position [0, 1059]
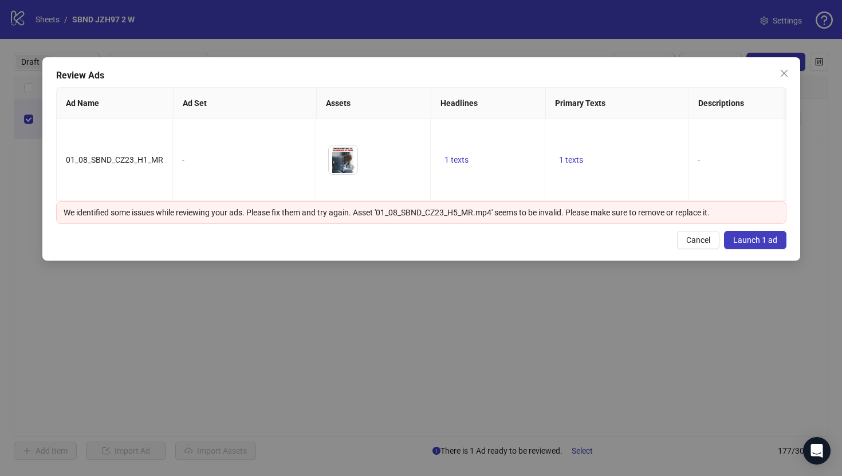
click at [731, 242] on button "Launch 1 ad" at bounding box center [755, 240] width 62 height 18
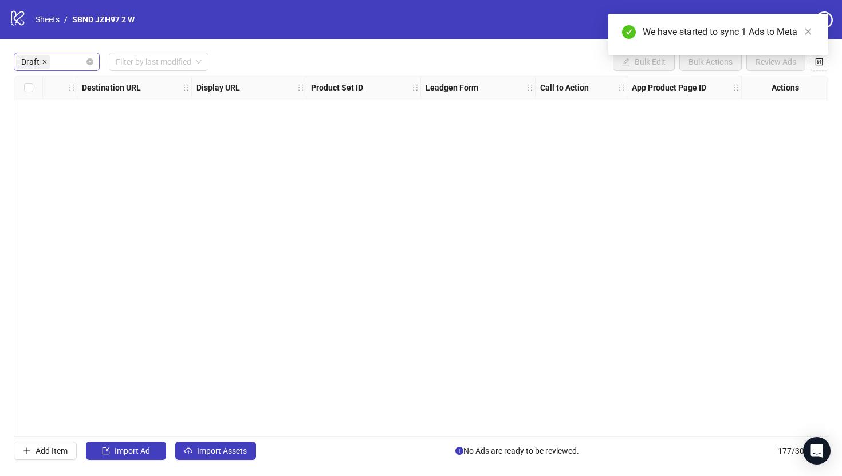
click at [45, 66] on span at bounding box center [45, 62] width 6 height 13
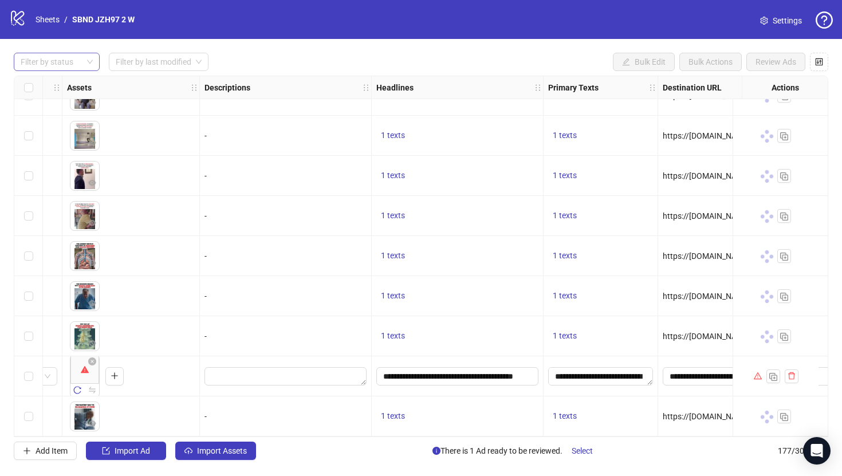
scroll to position [6762, 324]
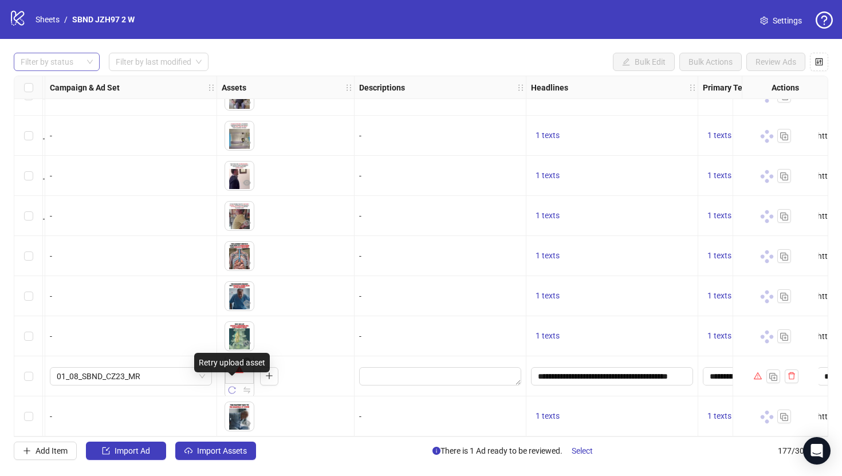
click at [228, 386] on icon "reload" at bounding box center [232, 390] width 8 height 8
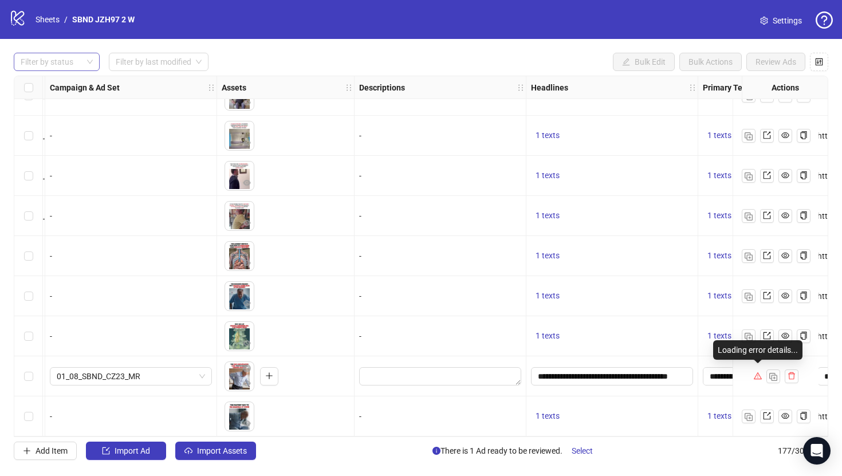
click at [756, 372] on icon "warning" at bounding box center [758, 376] width 8 height 8
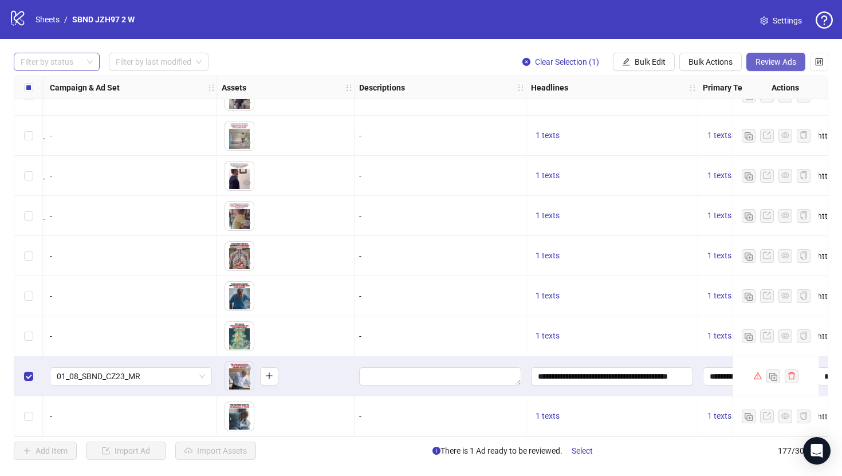
click at [768, 53] on button "Review Ads" at bounding box center [775, 62] width 59 height 18
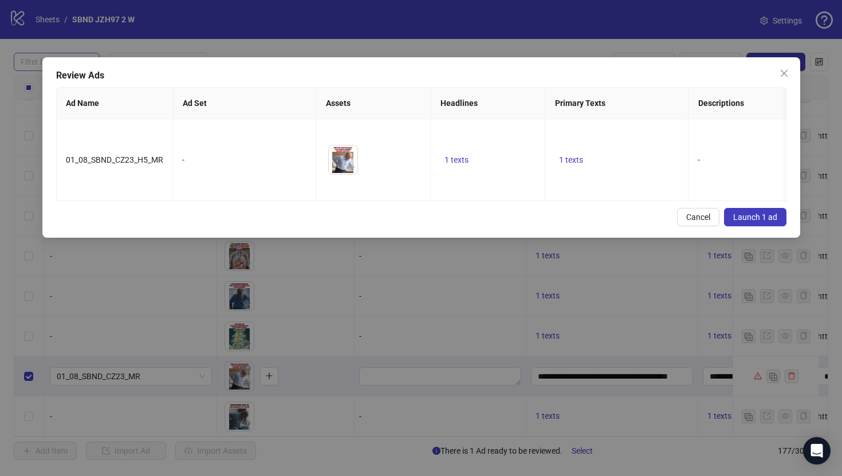
click at [751, 218] on span "Launch 1 ad" at bounding box center [755, 216] width 44 height 9
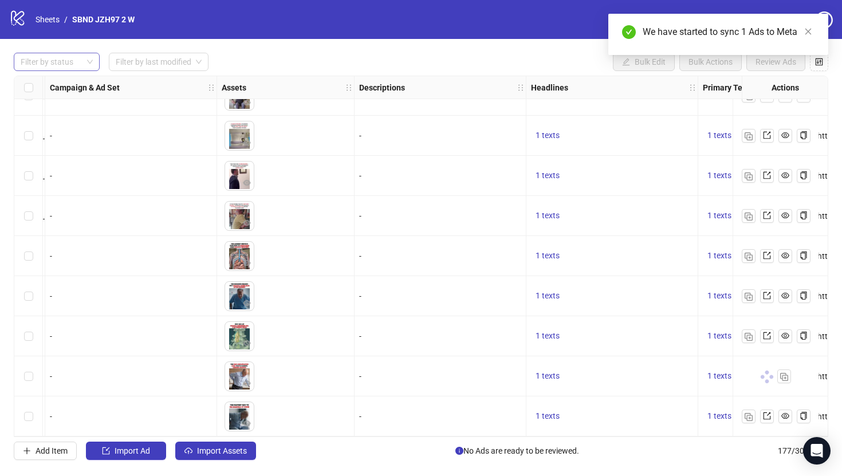
scroll to position [6762, 35]
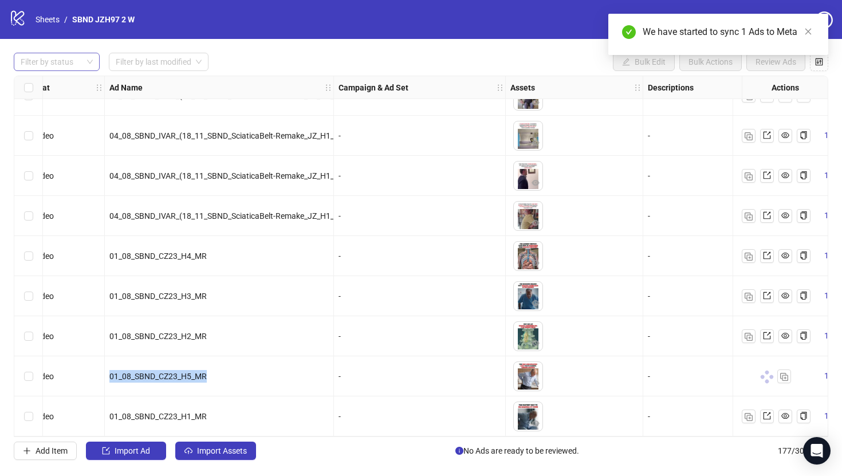
drag, startPoint x: 224, startPoint y: 380, endPoint x: 104, endPoint y: 370, distance: 120.6
copy div "01_08_SBND_CZ23_H5_MR"
